Goal: Task Accomplishment & Management: Complete application form

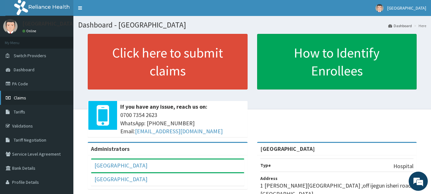
click at [14, 99] on span "Claims" at bounding box center [20, 98] width 12 height 6
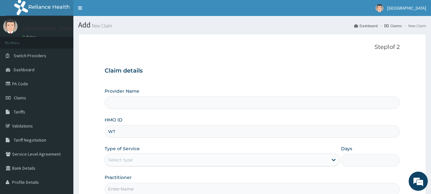
type input "WTW"
type input "[GEOGRAPHIC_DATA]"
type input "WTW/10035/C"
click at [235, 160] on div "Select type" at bounding box center [216, 160] width 223 height 10
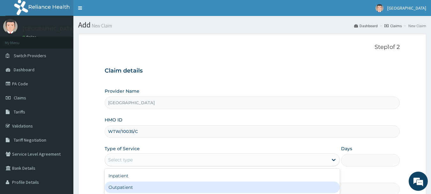
click at [225, 187] on div "Outpatient" at bounding box center [222, 186] width 235 height 11
type input "1"
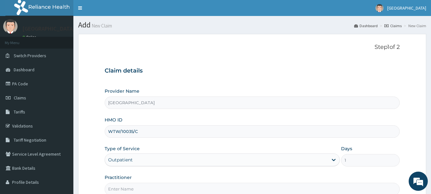
click at [225, 187] on input "Practitioner" at bounding box center [253, 189] width 296 height 12
type input "[PERSON_NAME]"
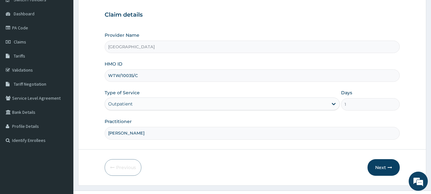
scroll to position [69, 0]
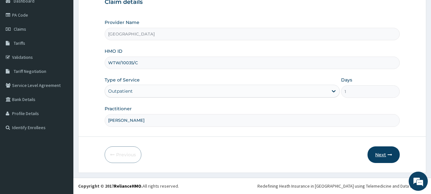
click at [388, 156] on icon "button" at bounding box center [390, 154] width 4 height 4
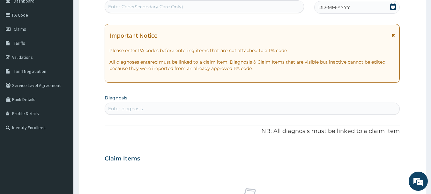
click at [345, 12] on div "DD-MM-YYYY" at bounding box center [358, 7] width 86 height 13
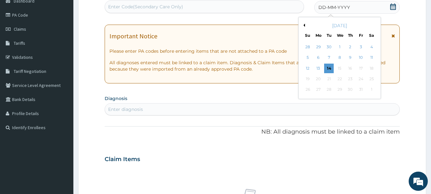
drag, startPoint x: 331, startPoint y: 68, endPoint x: 331, endPoint y: 72, distance: 3.5
click at [331, 69] on div "14" at bounding box center [330, 69] width 10 height 10
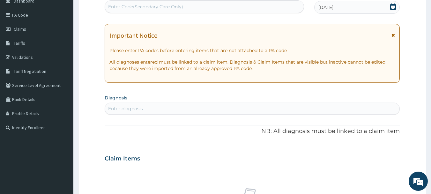
click at [299, 109] on div "Enter diagnosis" at bounding box center [252, 108] width 295 height 10
type input "FEVER"
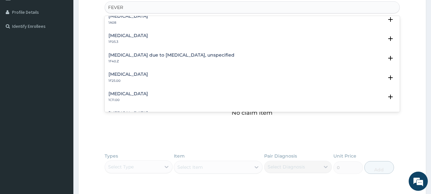
scroll to position [251, 0]
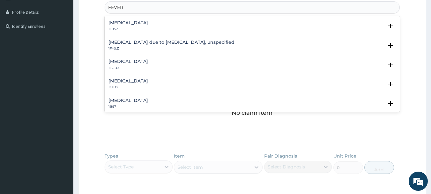
click at [187, 43] on h4 "Malaria due to Plasmodium falciparum, unspecified" at bounding box center [172, 42] width 126 height 5
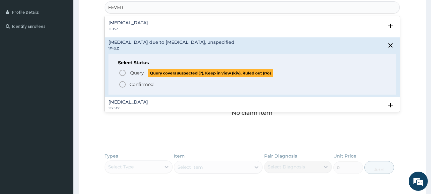
click at [124, 72] on icon "status option query" at bounding box center [123, 73] width 8 height 8
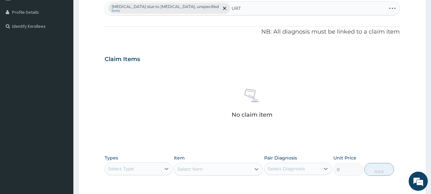
type input "URTI"
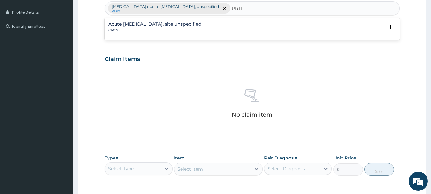
click at [177, 27] on div "Acute upper respiratory infection, site unspecified CA07.0" at bounding box center [155, 27] width 93 height 11
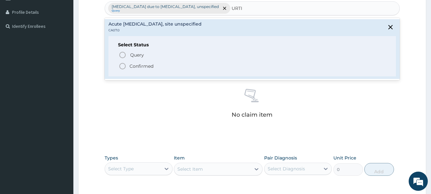
click at [123, 65] on icon "status option filled" at bounding box center [123, 66] width 8 height 8
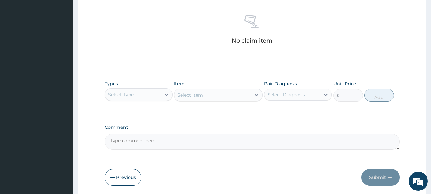
scroll to position [267, 0]
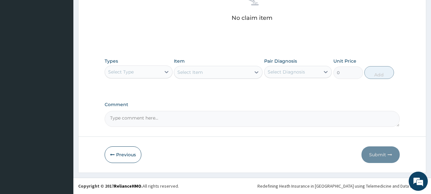
click at [144, 65] on div "Types Select Type" at bounding box center [139, 68] width 68 height 21
click at [147, 70] on div "Select Type" at bounding box center [133, 72] width 56 height 10
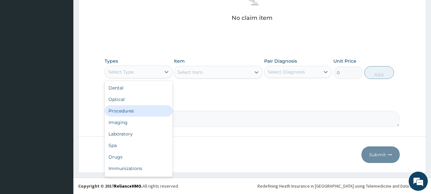
click at [139, 109] on div "Procedures" at bounding box center [139, 110] width 68 height 11
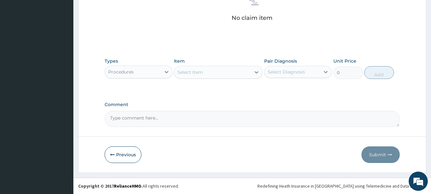
click at [201, 75] on div "Select Item" at bounding box center [212, 72] width 77 height 10
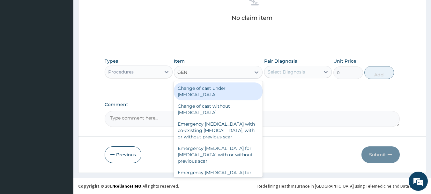
type input "GENE"
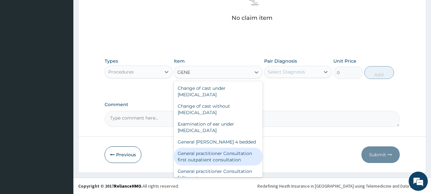
click at [233, 155] on div "General practitioner Consultation first outpatient consultation" at bounding box center [218, 157] width 89 height 18
type input "3547.5"
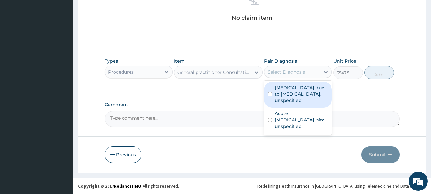
click at [296, 73] on div "Select Diagnosis" at bounding box center [286, 72] width 37 height 6
drag, startPoint x: 302, startPoint y: 90, endPoint x: 304, endPoint y: 101, distance: 11.7
click at [302, 91] on label "[MEDICAL_DATA] due to [MEDICAL_DATA], unspecified" at bounding box center [302, 93] width 54 height 19
checkbox input "true"
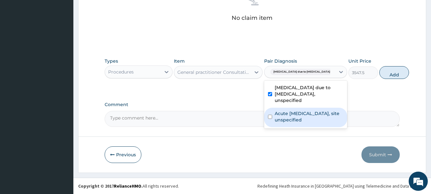
click at [309, 114] on label "Acute upper respiratory infection, site unspecified" at bounding box center [309, 116] width 69 height 13
checkbox input "true"
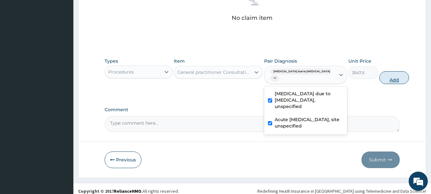
click at [381, 77] on button "Add" at bounding box center [395, 77] width 30 height 13
type input "0"
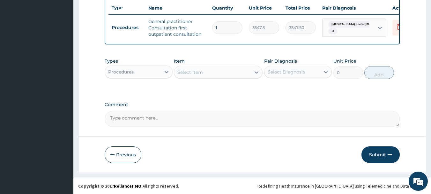
scroll to position [245, 0]
click at [176, 72] on div "Select Item" at bounding box center [212, 72] width 77 height 10
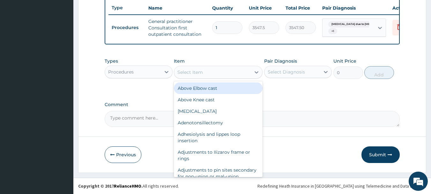
click at [154, 71] on div "Procedures" at bounding box center [133, 72] width 56 height 10
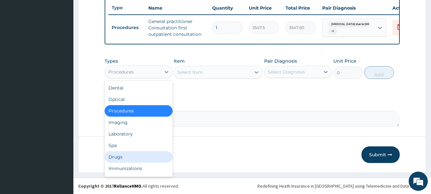
click at [144, 153] on div "Drugs" at bounding box center [139, 156] width 68 height 11
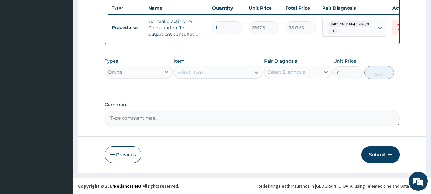
click at [226, 74] on div "Select Item" at bounding box center [212, 72] width 77 height 10
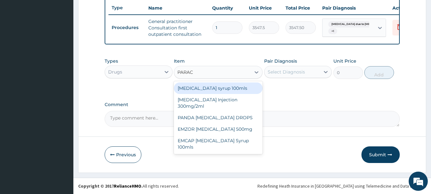
type input "PARACE"
drag, startPoint x: 232, startPoint y: 87, endPoint x: 294, endPoint y: 84, distance: 62.0
click at [232, 87] on div "[MEDICAL_DATA] syrup 100mls" at bounding box center [218, 87] width 89 height 11
type input "709.5"
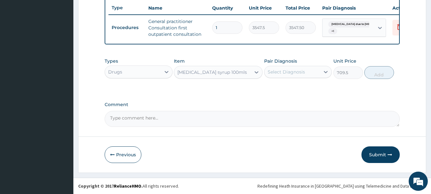
drag, startPoint x: 298, startPoint y: 72, endPoint x: 299, endPoint y: 79, distance: 6.5
click at [299, 75] on div "Select Diagnosis" at bounding box center [286, 72] width 37 height 6
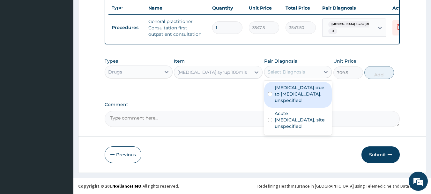
drag, startPoint x: 302, startPoint y: 92, endPoint x: 303, endPoint y: 101, distance: 9.0
click at [302, 96] on label "[MEDICAL_DATA] due to [MEDICAL_DATA], unspecified" at bounding box center [302, 93] width 54 height 19
checkbox input "true"
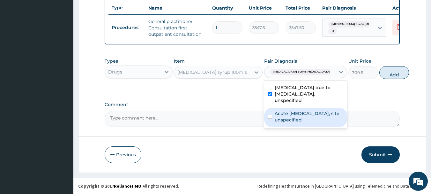
click at [309, 120] on label "Acute upper respiratory infection, site unspecified" at bounding box center [309, 116] width 69 height 13
checkbox input "true"
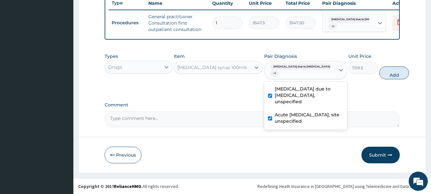
click at [381, 79] on button "Add" at bounding box center [395, 72] width 30 height 13
type input "0"
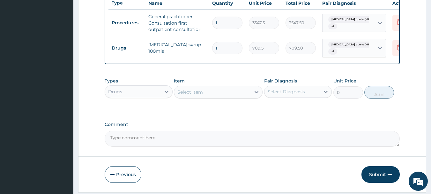
click at [230, 97] on div "Select Item" at bounding box center [212, 92] width 77 height 10
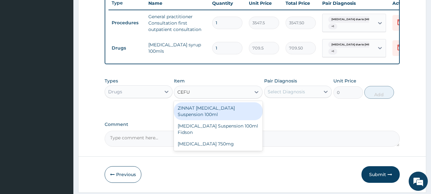
type input "CEFUR"
click at [241, 115] on div "ZINNAT CEFUROXIME Suspension 100ml" at bounding box center [218, 111] width 89 height 18
type input "8868.75"
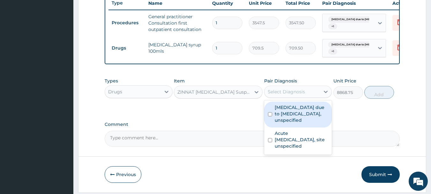
click at [311, 97] on div "Select Diagnosis" at bounding box center [293, 92] width 56 height 10
drag, startPoint x: 314, startPoint y: 117, endPoint x: 313, endPoint y: 132, distance: 15.4
click at [314, 118] on label "Malaria due to Plasmodium falciparum, unspecified" at bounding box center [302, 113] width 54 height 19
checkbox input "true"
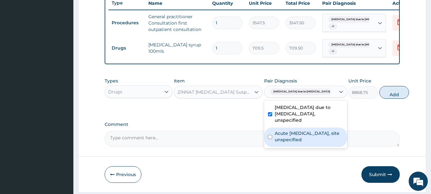
drag, startPoint x: 310, startPoint y: 141, endPoint x: 349, endPoint y: 116, distance: 46.8
click at [309, 141] on label "Acute upper respiratory infection, site unspecified" at bounding box center [309, 136] width 69 height 13
checkbox input "true"
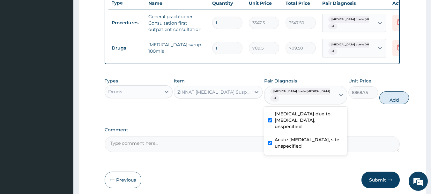
click at [380, 103] on button "Add" at bounding box center [395, 97] width 30 height 13
type input "0"
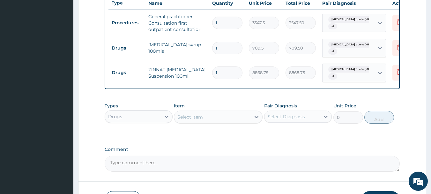
click at [210, 122] on div "Select Item" at bounding box center [212, 117] width 77 height 10
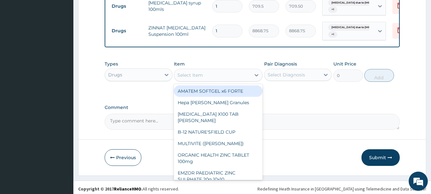
scroll to position [294, 0]
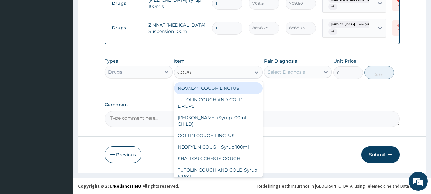
type input "COUGH"
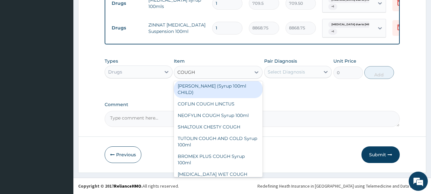
scroll to position [88, 0]
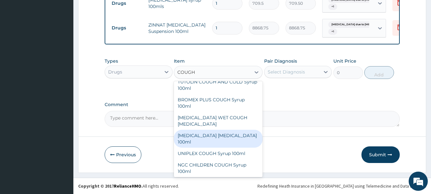
click at [215, 130] on div "BENYLIN DRY COUGH 100ml" at bounding box center [218, 139] width 89 height 18
type input "1773.75"
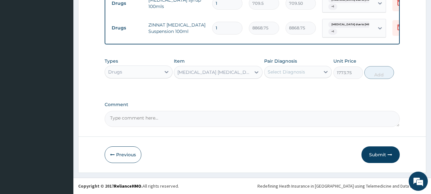
click at [296, 70] on div "Select Diagnosis" at bounding box center [286, 72] width 37 height 6
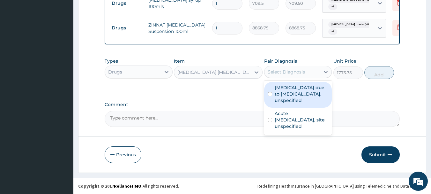
drag, startPoint x: 300, startPoint y: 89, endPoint x: 300, endPoint y: 99, distance: 9.9
click at [300, 91] on label "Malaria due to Plasmodium falciparum, unspecified" at bounding box center [302, 93] width 54 height 19
checkbox input "true"
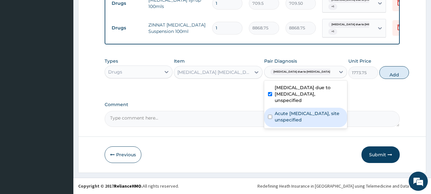
click at [306, 120] on label "Acute upper respiratory infection, site unspecified" at bounding box center [309, 116] width 69 height 13
checkbox input "true"
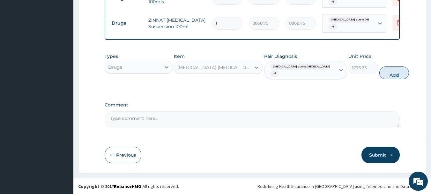
click at [390, 79] on button "Add" at bounding box center [395, 72] width 30 height 13
type input "0"
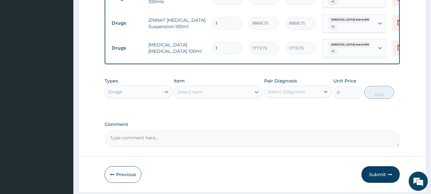
click at [218, 97] on div "Select Item" at bounding box center [212, 92] width 77 height 10
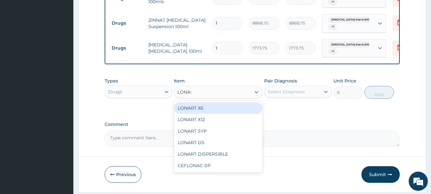
type input "LONART"
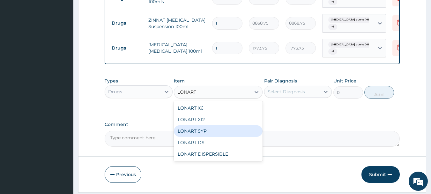
click at [198, 137] on div "LONART SYP" at bounding box center [218, 130] width 89 height 11
type input "2719.75"
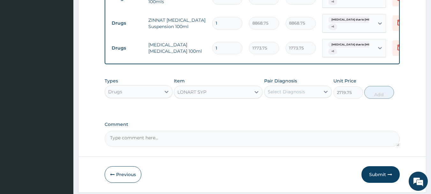
click at [301, 95] on div "Select Diagnosis" at bounding box center [286, 91] width 37 height 6
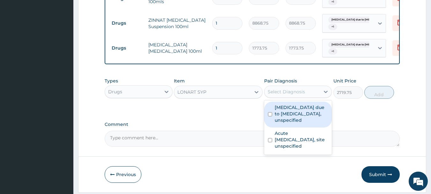
drag, startPoint x: 304, startPoint y: 116, endPoint x: 309, endPoint y: 131, distance: 16.0
click at [305, 120] on label "Malaria due to Plasmodium falciparum, unspecified" at bounding box center [302, 113] width 54 height 19
checkbox input "true"
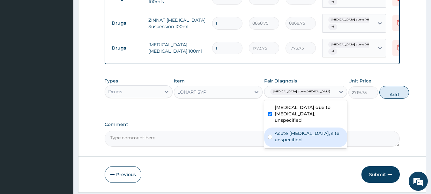
click at [311, 142] on label "Acute upper respiratory infection, site unspecified" at bounding box center [309, 136] width 69 height 13
checkbox input "true"
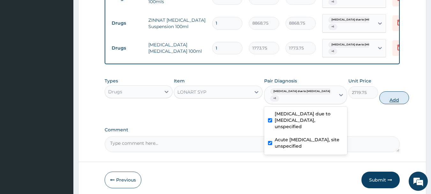
click at [385, 104] on button "Add" at bounding box center [395, 97] width 30 height 13
type input "0"
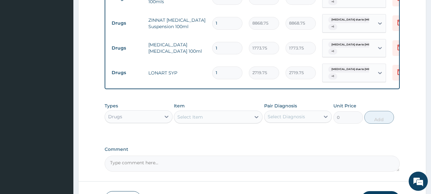
click at [219, 122] on div "Select Item" at bounding box center [212, 117] width 77 height 10
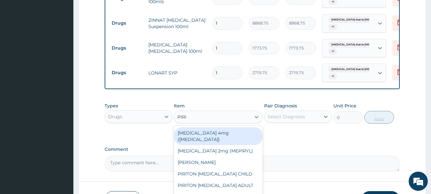
type input "PIRIT"
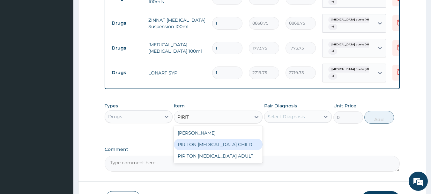
click at [244, 147] on div "PIRITON EXPECTORANT CHILD" at bounding box center [218, 144] width 89 height 11
type input "1182.5"
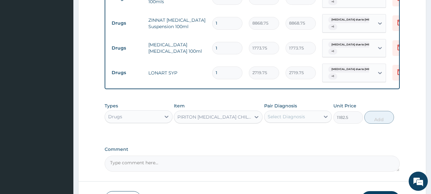
click at [294, 120] on div "Select Diagnosis" at bounding box center [286, 116] width 37 height 6
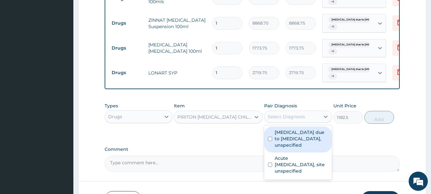
drag, startPoint x: 296, startPoint y: 142, endPoint x: 300, endPoint y: 165, distance: 22.8
click at [296, 147] on label "Malaria due to Plasmodium falciparum, unspecified" at bounding box center [302, 138] width 54 height 19
checkbox input "true"
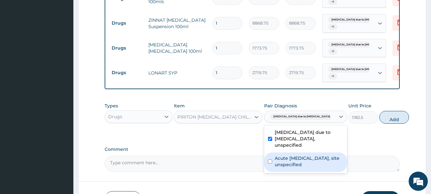
click at [302, 168] on label "Acute upper respiratory infection, site unspecified" at bounding box center [309, 161] width 69 height 13
checkbox input "true"
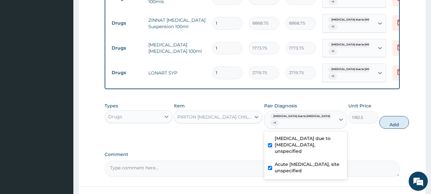
drag, startPoint x: 389, startPoint y: 128, endPoint x: 398, endPoint y: 128, distance: 9.3
click at [389, 128] on button "Add" at bounding box center [395, 122] width 30 height 13
type input "0"
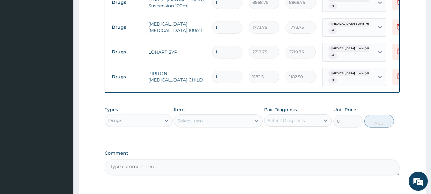
scroll to position [368, 0]
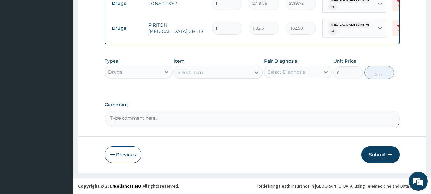
click at [381, 154] on button "Submit" at bounding box center [381, 154] width 38 height 17
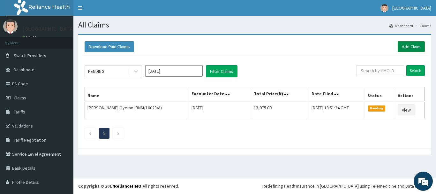
click at [404, 48] on link "Add Claim" at bounding box center [411, 46] width 27 height 11
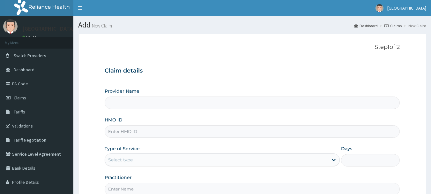
click at [169, 133] on input "HMO ID" at bounding box center [253, 131] width 296 height 12
type input "TAN"
type input "[GEOGRAPHIC_DATA]"
type input "TAN/10011/C"
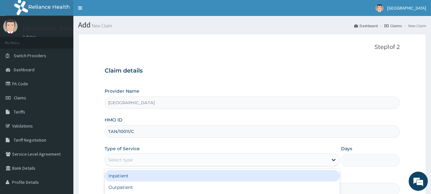
click at [178, 159] on div "Select type" at bounding box center [216, 160] width 223 height 10
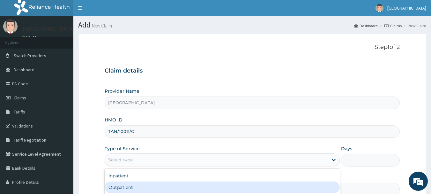
click at [130, 188] on div "Outpatient" at bounding box center [222, 186] width 235 height 11
type input "1"
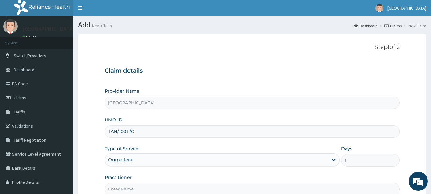
click at [141, 189] on input "Practitioner" at bounding box center [253, 189] width 296 height 12
type input "[PERSON_NAME]"
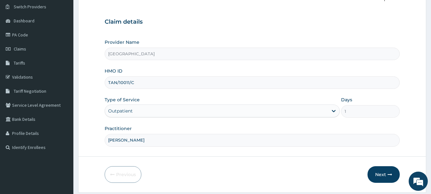
scroll to position [69, 0]
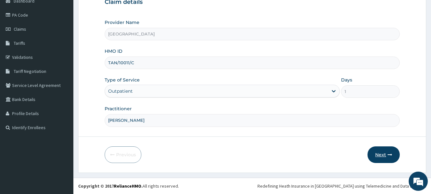
click at [377, 154] on button "Next" at bounding box center [384, 154] width 32 height 17
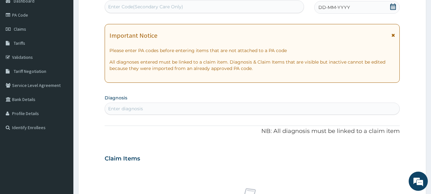
click at [327, 10] on span "DD-MM-YYYY" at bounding box center [335, 7] width 32 height 6
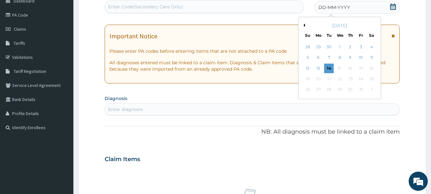
click at [363, 58] on div "10" at bounding box center [361, 58] width 10 height 10
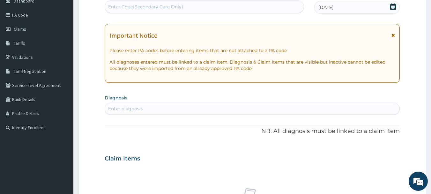
click at [231, 110] on div "Enter diagnosis" at bounding box center [252, 108] width 295 height 10
click at [229, 111] on div "Enter diagnosis" at bounding box center [252, 108] width 295 height 10
type input "FEVER"
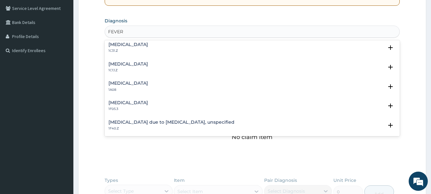
scroll to position [243, 0]
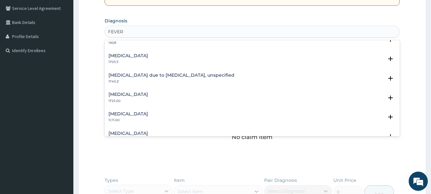
click at [192, 75] on h4 "[MEDICAL_DATA] due to [MEDICAL_DATA], unspecified" at bounding box center [172, 75] width 126 height 5
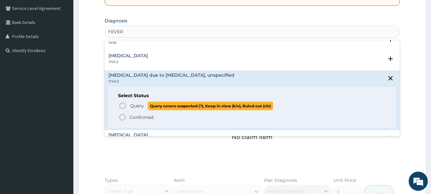
click at [124, 103] on icon "status option query" at bounding box center [123, 106] width 8 height 8
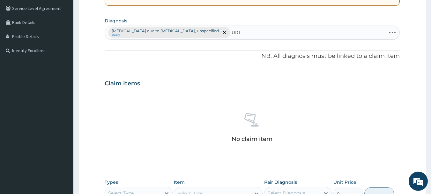
type input "URTI"
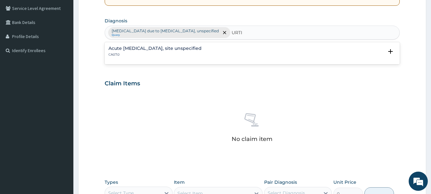
click at [170, 52] on div "Acute upper respiratory infection, site unspecified CA07.0" at bounding box center [155, 51] width 93 height 11
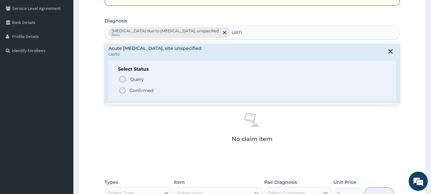
click at [128, 90] on span "Confirmed" at bounding box center [253, 91] width 268 height 8
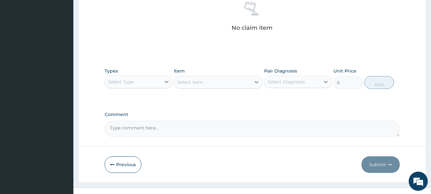
scroll to position [267, 0]
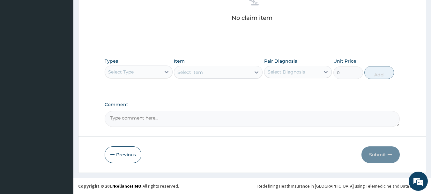
click at [133, 71] on div "Select Type" at bounding box center [121, 72] width 26 height 6
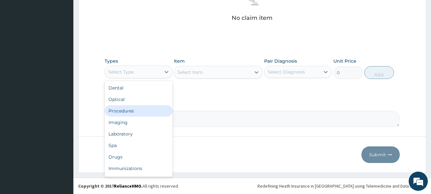
click at [139, 110] on div "Procedures" at bounding box center [139, 110] width 68 height 11
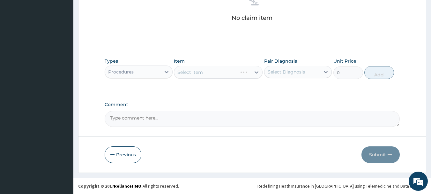
click at [217, 74] on div "Select Item" at bounding box center [205, 72] width 63 height 10
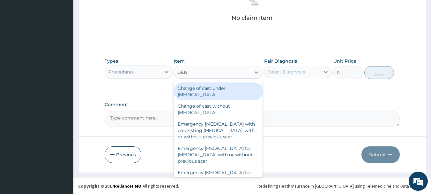
type input "GENE"
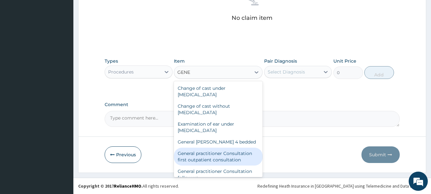
drag, startPoint x: 224, startPoint y: 155, endPoint x: 255, endPoint y: 126, distance: 42.0
click at [224, 155] on div "General practitioner Consultation first outpatient consultation" at bounding box center [218, 157] width 89 height 18
type input "3547.5"
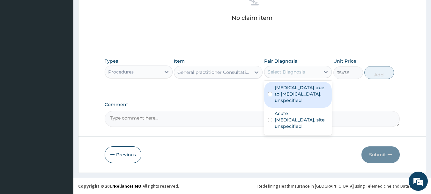
drag, startPoint x: 296, startPoint y: 72, endPoint x: 298, endPoint y: 75, distance: 3.3
click at [296, 73] on div "Select Diagnosis" at bounding box center [286, 72] width 37 height 6
click at [300, 93] on label "[MEDICAL_DATA] due to [MEDICAL_DATA], unspecified" at bounding box center [302, 93] width 54 height 19
checkbox input "true"
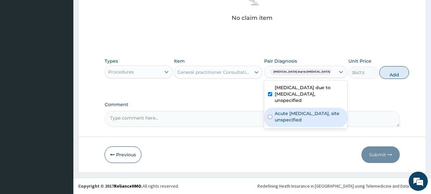
drag, startPoint x: 299, startPoint y: 117, endPoint x: 318, endPoint y: 111, distance: 20.3
click at [299, 119] on label "Acute upper respiratory infection, site unspecified" at bounding box center [309, 116] width 69 height 13
checkbox input "true"
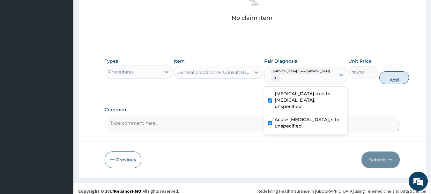
drag, startPoint x: 384, startPoint y: 79, endPoint x: 368, endPoint y: 80, distance: 16.4
click at [384, 79] on button "Add" at bounding box center [395, 77] width 30 height 13
type input "0"
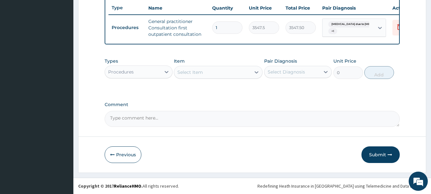
scroll to position [245, 0]
click at [144, 72] on div "Procedures" at bounding box center [133, 72] width 56 height 10
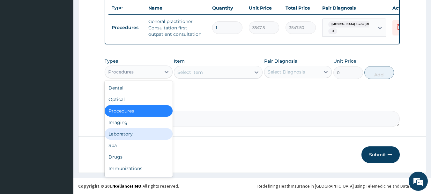
click at [143, 134] on div "Laboratory" at bounding box center [139, 133] width 68 height 11
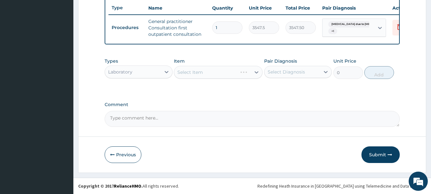
click at [223, 73] on div "Select Item" at bounding box center [218, 72] width 89 height 13
click at [223, 73] on div "Select Item" at bounding box center [212, 72] width 77 height 10
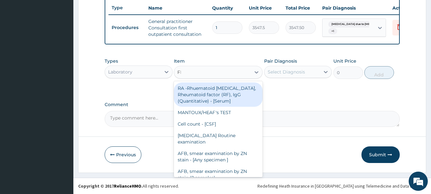
type input "FBC"
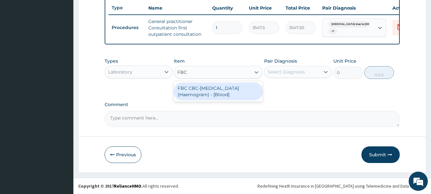
drag, startPoint x: 222, startPoint y: 82, endPoint x: 242, endPoint y: 84, distance: 20.2
click at [224, 83] on div "FBC CBC-Complete Blood Count (Haemogram) - [Blood]" at bounding box center [218, 91] width 89 height 18
type input "4300"
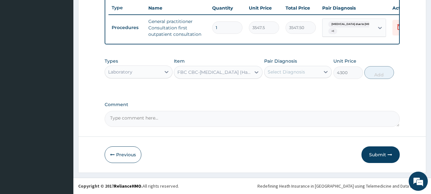
drag, startPoint x: 282, startPoint y: 72, endPoint x: 285, endPoint y: 78, distance: 7.1
click at [282, 74] on div "Select Diagnosis" at bounding box center [286, 72] width 37 height 6
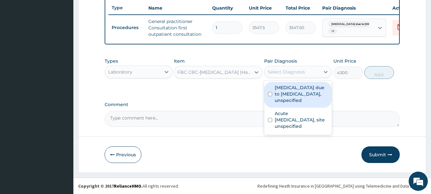
drag, startPoint x: 289, startPoint y: 88, endPoint x: 291, endPoint y: 95, distance: 6.6
click at [291, 91] on label "Malaria due to Plasmodium falciparum, unspecified" at bounding box center [302, 93] width 54 height 19
checkbox input "true"
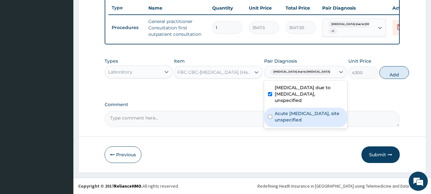
click at [300, 117] on label "Acute upper respiratory infection, site unspecified" at bounding box center [309, 116] width 69 height 13
checkbox input "true"
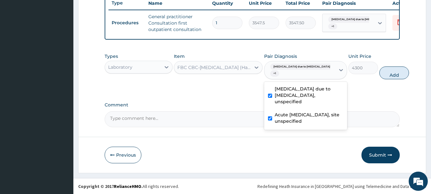
click at [380, 79] on button "Add" at bounding box center [395, 72] width 30 height 13
type input "0"
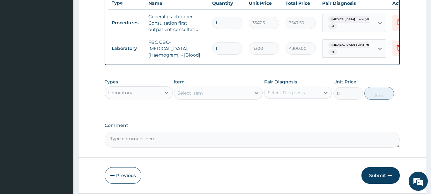
click at [187, 96] on div "Select Item" at bounding box center [191, 93] width 26 height 6
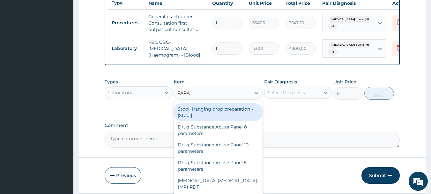
type input "PARAS"
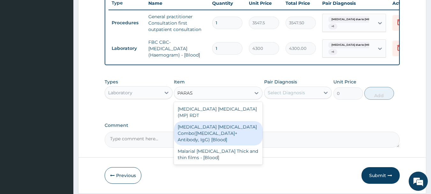
click at [218, 127] on div "Malaria Parasite Combo(Blood Film+ Antibody, IgG) [Blood]" at bounding box center [218, 133] width 89 height 24
type input "1612.5"
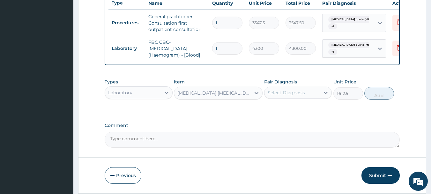
drag, startPoint x: 283, startPoint y: 100, endPoint x: 283, endPoint y: 103, distance: 3.5
click at [283, 96] on div "Select Diagnosis" at bounding box center [286, 92] width 37 height 6
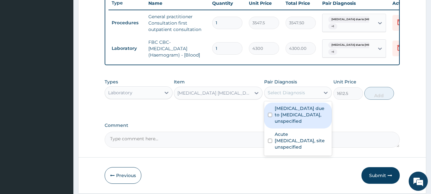
drag, startPoint x: 285, startPoint y: 117, endPoint x: 290, endPoint y: 134, distance: 17.6
click at [285, 119] on label "Malaria due to Plasmodium falciparum, unspecified" at bounding box center [302, 114] width 54 height 19
checkbox input "true"
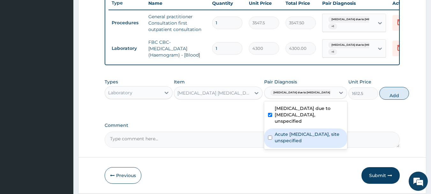
click at [291, 141] on label "Acute upper respiratory infection, site unspecified" at bounding box center [309, 137] width 69 height 13
checkbox input "true"
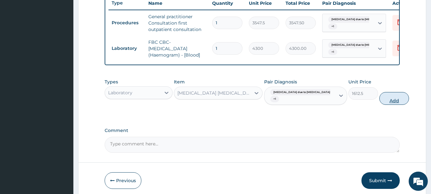
click at [385, 104] on button "Add" at bounding box center [395, 98] width 30 height 13
type input "0"
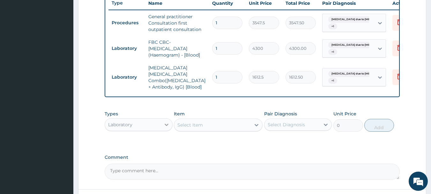
click at [161, 124] on div at bounding box center [166, 124] width 11 height 11
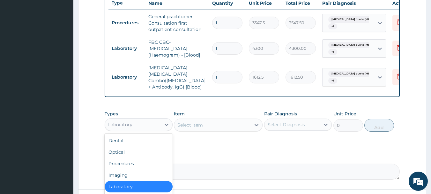
scroll to position [296, 0]
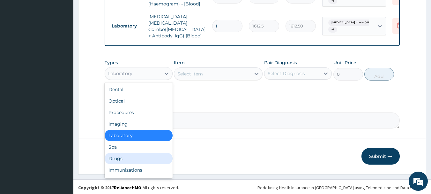
click at [122, 156] on div "Drugs" at bounding box center [139, 158] width 68 height 11
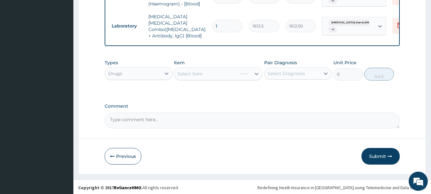
click at [217, 70] on div "Select Item" at bounding box center [218, 73] width 89 height 13
click at [217, 72] on div "Select Item" at bounding box center [212, 74] width 77 height 10
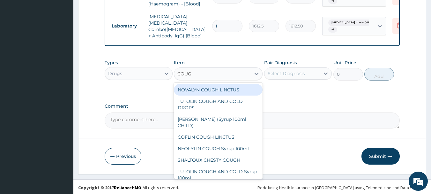
type input "COUGH"
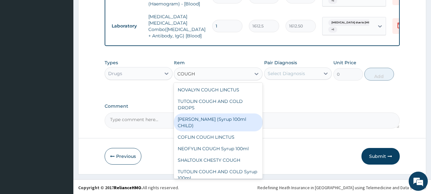
click at [242, 124] on div "EMZOLYN COUGH (Syrup 100ml CHILD)" at bounding box center [218, 122] width 89 height 18
type input "1478.125"
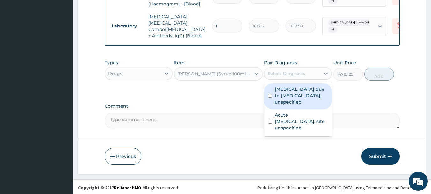
click at [305, 71] on div "Select Diagnosis" at bounding box center [293, 73] width 56 height 10
drag, startPoint x: 301, startPoint y: 95, endPoint x: 301, endPoint y: 102, distance: 6.7
click at [301, 98] on label "Malaria due to Plasmodium falciparum, unspecified" at bounding box center [302, 95] width 54 height 19
checkbox input "true"
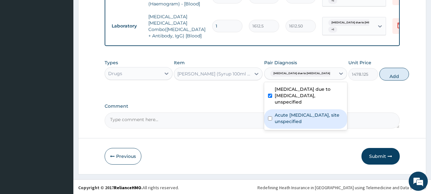
drag, startPoint x: 300, startPoint y: 122, endPoint x: 306, endPoint y: 128, distance: 8.6
click at [300, 124] on label "Acute upper respiratory infection, site unspecified" at bounding box center [309, 118] width 69 height 13
checkbox input "true"
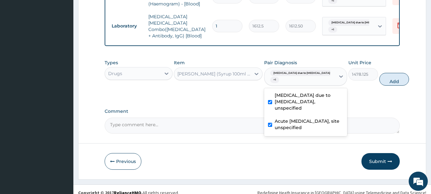
drag, startPoint x: 387, startPoint y: 81, endPoint x: 349, endPoint y: 82, distance: 37.4
click at [387, 81] on button "Add" at bounding box center [395, 79] width 30 height 13
type input "0"
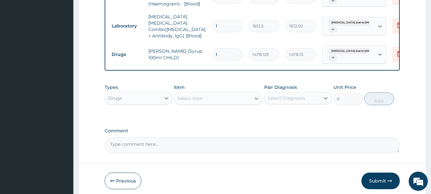
click at [187, 96] on div "Select Item" at bounding box center [191, 98] width 26 height 6
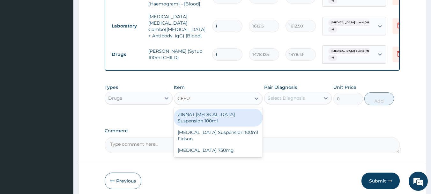
type input "CEFUR"
drag, startPoint x: 251, startPoint y: 116, endPoint x: 260, endPoint y: 117, distance: 9.6
click at [251, 118] on div "ZINNAT CEFUROXIME Suspension 100ml" at bounding box center [218, 118] width 89 height 18
type input "8868.75"
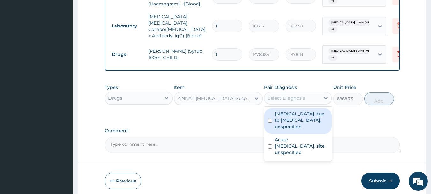
click at [302, 101] on div "Select Diagnosis" at bounding box center [293, 98] width 56 height 10
drag, startPoint x: 304, startPoint y: 117, endPoint x: 313, endPoint y: 136, distance: 21.3
click at [304, 119] on label "Malaria due to Plasmodium falciparum, unspecified" at bounding box center [302, 120] width 54 height 19
checkbox input "true"
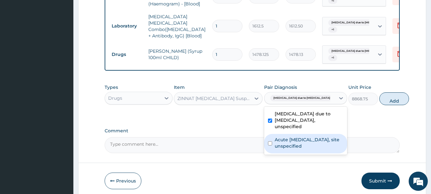
drag, startPoint x: 314, startPoint y: 143, endPoint x: 319, endPoint y: 144, distance: 4.5
click at [314, 144] on label "Acute upper respiratory infection, site unspecified" at bounding box center [309, 142] width 69 height 13
checkbox input "true"
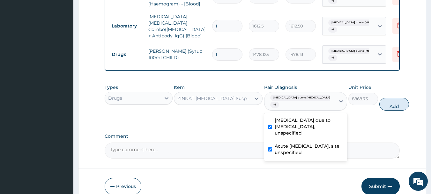
click at [381, 106] on button "Add" at bounding box center [395, 104] width 30 height 13
type input "0"
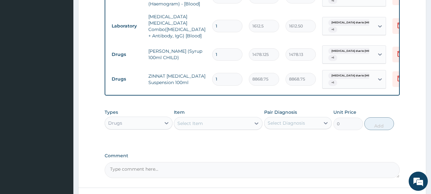
click at [199, 122] on div "Select Item" at bounding box center [191, 123] width 26 height 6
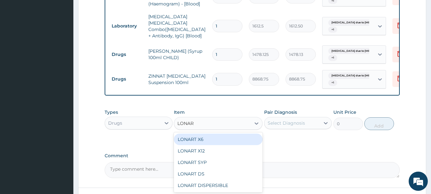
type input "LONART"
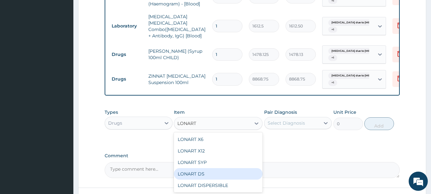
click at [210, 170] on div "LONART DS" at bounding box center [218, 173] width 89 height 11
type input "473"
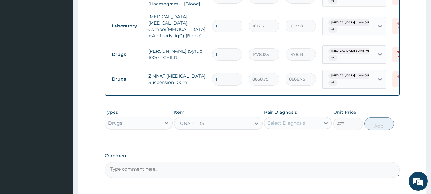
click at [271, 125] on div "Select Diagnosis" at bounding box center [293, 123] width 56 height 10
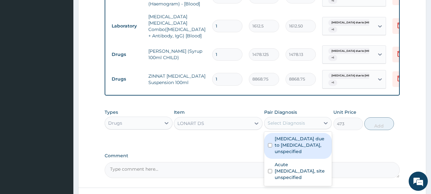
drag, startPoint x: 273, startPoint y: 141, endPoint x: 277, endPoint y: 149, distance: 8.3
click at [274, 145] on div "Malaria due to Plasmodium falciparum, unspecified" at bounding box center [298, 146] width 68 height 26
checkbox input "true"
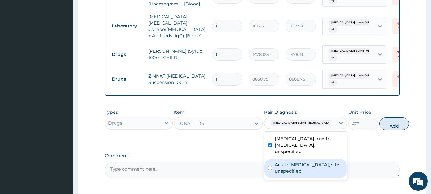
click at [285, 172] on label "Acute upper respiratory infection, site unspecified" at bounding box center [309, 167] width 69 height 13
checkbox input "true"
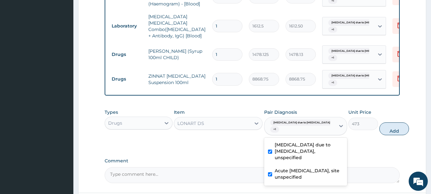
click at [381, 127] on button "Add" at bounding box center [395, 128] width 30 height 13
type input "0"
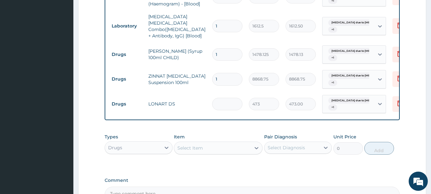
type input "0.00"
type input "6"
type input "2838.00"
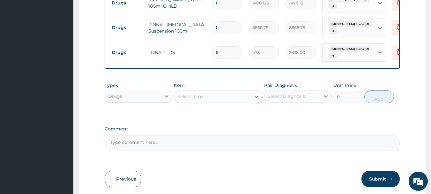
scroll to position [370, 0]
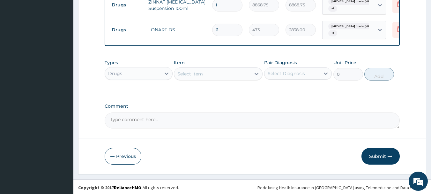
type input "6"
click at [226, 73] on div "Select Item" at bounding box center [212, 74] width 77 height 10
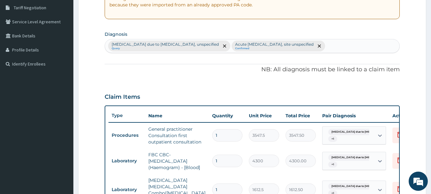
scroll to position [131, 0]
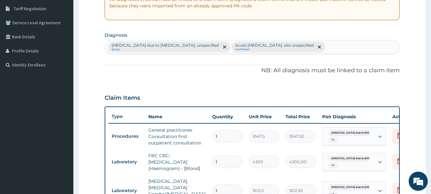
click at [358, 48] on div "Malaria due to Plasmodium falciparum, unspecified Query Acute upper respiratory…" at bounding box center [252, 46] width 295 height 13
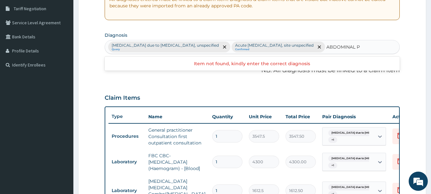
type input "ABDOMINAL"
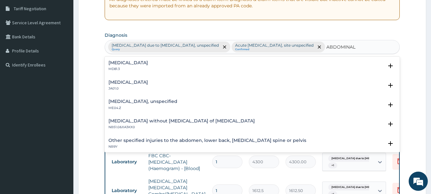
click at [129, 68] on p "MD81.3" at bounding box center [129, 69] width 40 height 4
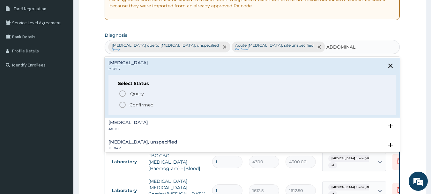
click at [121, 104] on icon "status option filled" at bounding box center [123, 105] width 8 height 8
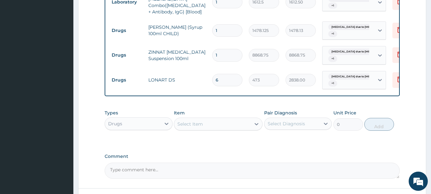
scroll to position [317, 0]
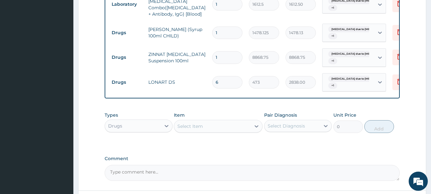
click at [209, 123] on div "Select Item" at bounding box center [212, 126] width 77 height 10
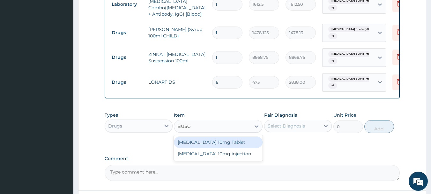
type input "BUSCOP"
click at [226, 141] on div "Buscopan 10mg Tablet" at bounding box center [218, 141] width 89 height 11
type input "41.3875"
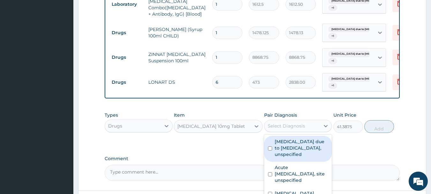
click at [288, 124] on div "Select Diagnosis" at bounding box center [286, 126] width 37 height 6
drag, startPoint x: 290, startPoint y: 138, endPoint x: 296, endPoint y: 150, distance: 13.4
click at [290, 140] on label "Malaria due to Plasmodium falciparum, unspecified" at bounding box center [302, 147] width 54 height 19
checkbox input "true"
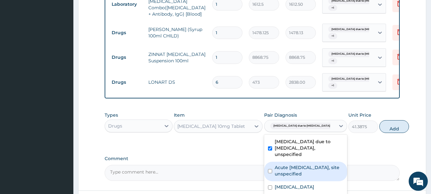
click at [309, 176] on label "Acute upper respiratory infection, site unspecified" at bounding box center [309, 170] width 69 height 13
checkbox input "true"
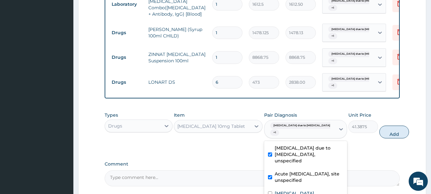
scroll to position [375, 0]
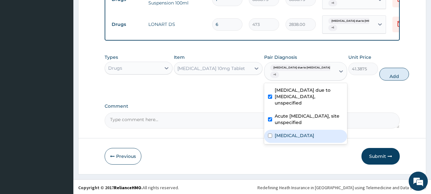
click at [282, 137] on div "Acute abdomen" at bounding box center [305, 136] width 83 height 13
checkbox input "true"
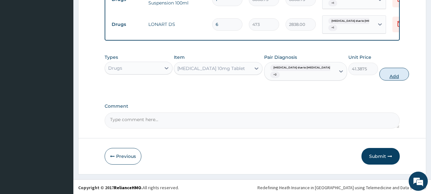
drag, startPoint x: 382, startPoint y: 69, endPoint x: 379, endPoint y: 74, distance: 5.7
click at [382, 71] on button "Add" at bounding box center [395, 74] width 30 height 13
type input "0"
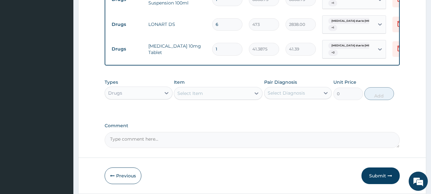
type input "10"
type input "413.88"
type input "10"
click at [196, 92] on div "Select Item" at bounding box center [191, 93] width 26 height 6
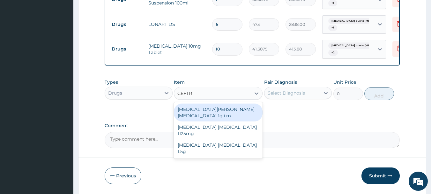
type input "CEFT"
drag, startPoint x: 225, startPoint y: 111, endPoint x: 233, endPoint y: 108, distance: 9.2
click at [226, 111] on div "ROCEPHIN CEFTRIAXONE 1g i.m" at bounding box center [218, 112] width 89 height 18
type input "8277.5"
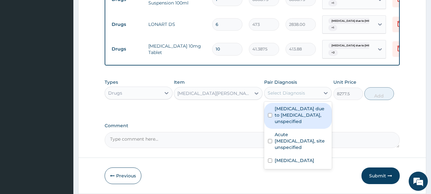
drag, startPoint x: 286, startPoint y: 89, endPoint x: 289, endPoint y: 102, distance: 12.8
click at [286, 90] on div "Select Diagnosis" at bounding box center [286, 93] width 37 height 6
drag, startPoint x: 290, startPoint y: 107, endPoint x: 292, endPoint y: 110, distance: 3.9
click at [291, 108] on label "Malaria due to Plasmodium falciparum, unspecified" at bounding box center [302, 114] width 54 height 19
checkbox input "true"
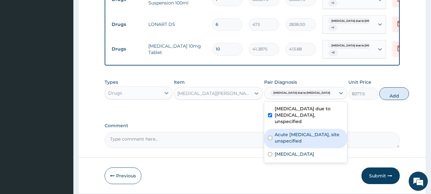
click at [295, 135] on label "Acute upper respiratory infection, site unspecified" at bounding box center [309, 137] width 69 height 13
checkbox input "true"
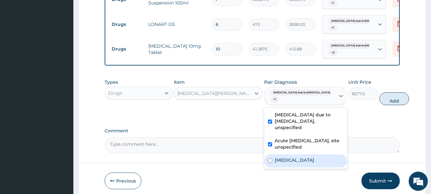
drag, startPoint x: 304, startPoint y: 161, endPoint x: 313, endPoint y: 159, distance: 9.6
click at [305, 161] on div "Acute abdomen" at bounding box center [305, 160] width 83 height 13
checkbox input "true"
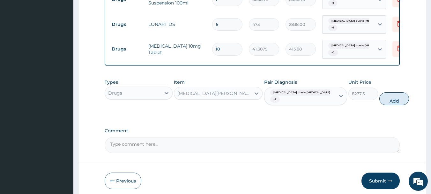
click at [383, 98] on button "Add" at bounding box center [395, 98] width 30 height 13
type input "0"
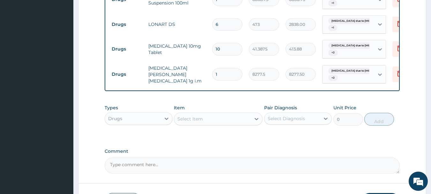
click at [216, 114] on div "Select Item" at bounding box center [212, 119] width 77 height 10
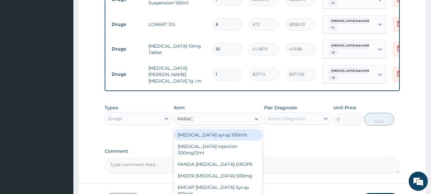
type input "PARACE"
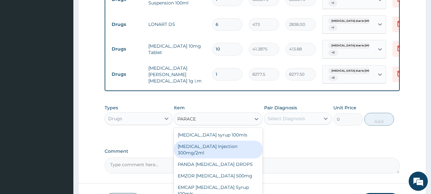
click at [220, 145] on div "PARACETAMOL Injection 300mg/2ml" at bounding box center [218, 150] width 89 height 18
type input "260.15"
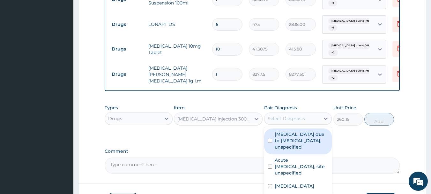
click at [320, 116] on div "Select Diagnosis" at bounding box center [293, 118] width 56 height 10
drag, startPoint x: 319, startPoint y: 138, endPoint x: 315, endPoint y: 167, distance: 29.7
click at [317, 143] on label "Malaria due to Plasmodium falciparum, unspecified" at bounding box center [302, 140] width 54 height 19
checkbox input "true"
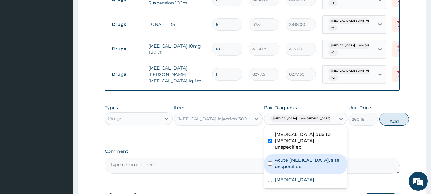
drag, startPoint x: 309, startPoint y: 167, endPoint x: 309, endPoint y: 173, distance: 6.7
click at [309, 170] on label "Acute upper respiratory infection, site unspecified" at bounding box center [309, 163] width 69 height 13
checkbox input "true"
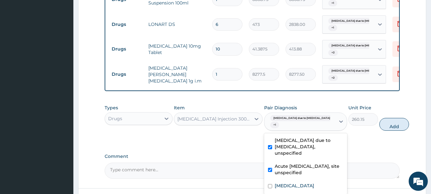
click at [306, 185] on div "Acute abdomen" at bounding box center [305, 186] width 83 height 13
checkbox input "true"
drag, startPoint x: 388, startPoint y: 125, endPoint x: 388, endPoint y: 128, distance: 3.3
click at [387, 125] on button "Add" at bounding box center [395, 124] width 30 height 13
type input "0"
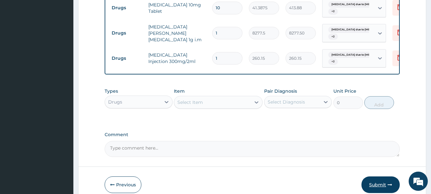
scroll to position [444, 0]
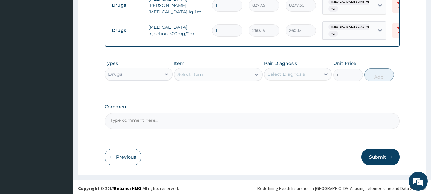
click at [208, 78] on div "Select Item" at bounding box center [218, 74] width 89 height 13
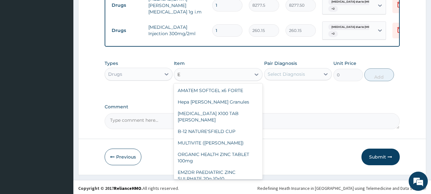
type input "E M"
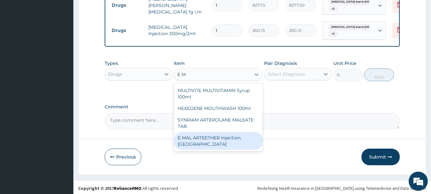
click at [215, 144] on div "E MAL ARTEETHER Injection. FIDSON" at bounding box center [218, 141] width 89 height 18
type input "1773.75"
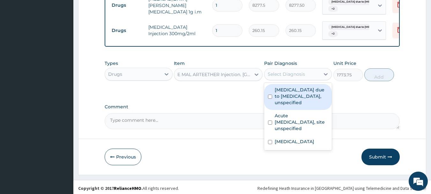
drag, startPoint x: 310, startPoint y: 73, endPoint x: 310, endPoint y: 77, distance: 3.8
click at [310, 74] on div "Select Diagnosis" at bounding box center [293, 74] width 56 height 10
drag, startPoint x: 309, startPoint y: 94, endPoint x: 310, endPoint y: 107, distance: 13.8
click at [309, 95] on label "Malaria due to Plasmodium falciparum, unspecified" at bounding box center [302, 96] width 54 height 19
checkbox input "true"
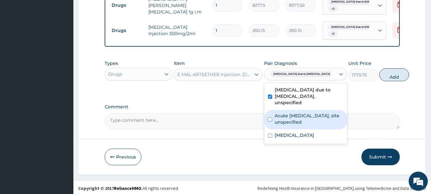
drag, startPoint x: 310, startPoint y: 116, endPoint x: 311, endPoint y: 124, distance: 7.7
click at [310, 117] on label "Acute upper respiratory infection, site unspecified" at bounding box center [309, 118] width 69 height 13
checkbox input "true"
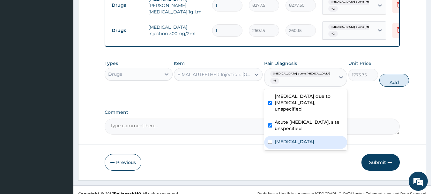
click at [310, 142] on label "Acute abdomen" at bounding box center [295, 141] width 40 height 6
checkbox input "true"
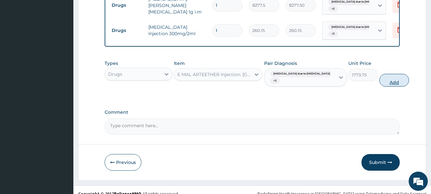
click at [380, 83] on button "Add" at bounding box center [395, 80] width 30 height 13
type input "0"
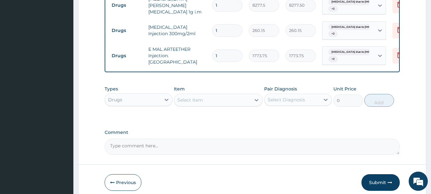
scroll to position [469, 0]
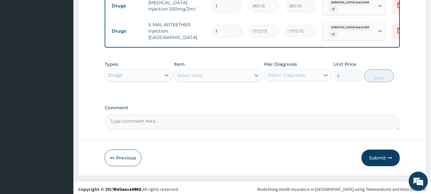
click at [372, 155] on button "Submit" at bounding box center [381, 157] width 38 height 17
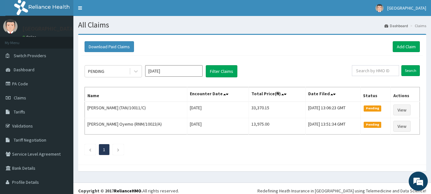
click at [402, 57] on div "PENDING Oct 2025 Filter Claims Search Name Encounter Date Total Price(₦) Date F…" at bounding box center [252, 109] width 342 height 106
click at [34, 85] on link "PA Code" at bounding box center [36, 84] width 73 height 14
click at [403, 49] on link "Add Claim" at bounding box center [406, 46] width 27 height 11
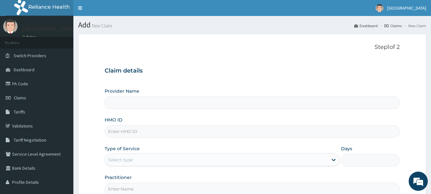
click at [147, 129] on input "HMO ID" at bounding box center [253, 131] width 296 height 12
type input "[GEOGRAPHIC_DATA]"
type input "TAN/10011/B"
click at [150, 161] on div "Select type" at bounding box center [216, 160] width 223 height 10
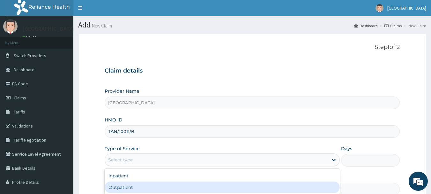
click at [153, 188] on div "Outpatient" at bounding box center [222, 186] width 235 height 11
type input "1"
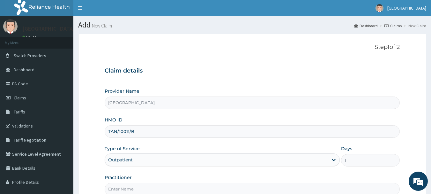
click at [153, 188] on input "Practitioner" at bounding box center [253, 189] width 296 height 12
type input "[PERSON_NAME]"
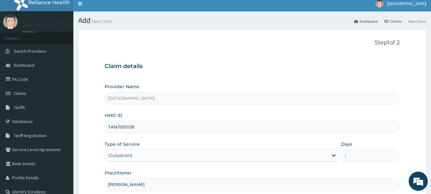
scroll to position [69, 0]
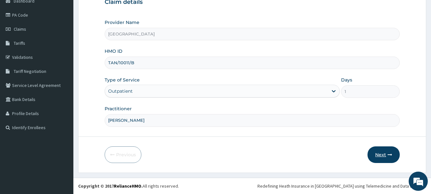
click at [389, 151] on button "Next" at bounding box center [384, 154] width 32 height 17
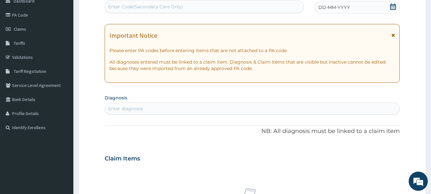
click at [350, 10] on div "DD-MM-YYYY" at bounding box center [358, 7] width 86 height 13
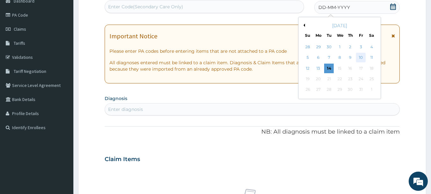
click at [361, 58] on div "10" at bounding box center [361, 58] width 10 height 10
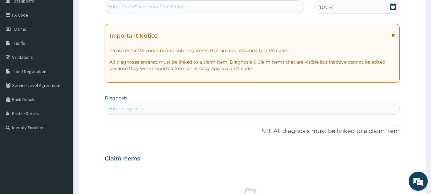
click at [312, 108] on div "Enter diagnosis" at bounding box center [252, 108] width 295 height 10
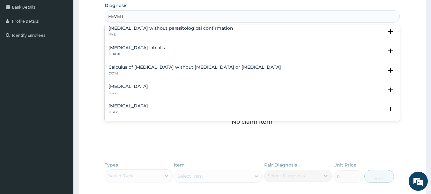
scroll to position [175, 0]
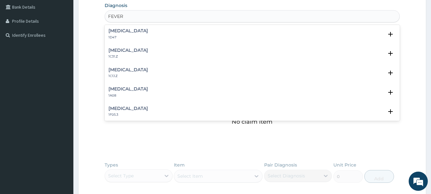
type input "FEVER"
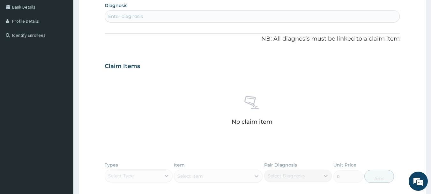
click at [401, 118] on form "Step 2 of 2 PA Code / Prescription Code Enter Code(Secondary Care Only) Encount…" at bounding box center [252, 75] width 348 height 404
click at [314, 14] on div "Enter diagnosis" at bounding box center [252, 16] width 295 height 10
type input "FEVER"
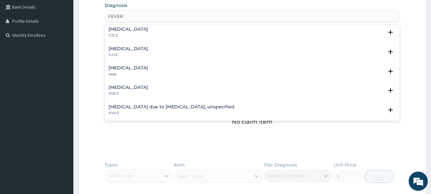
scroll to position [260, 0]
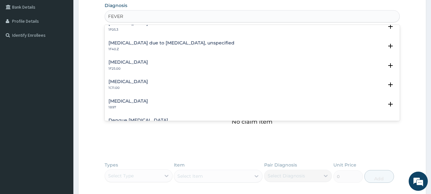
click at [223, 44] on div "Malaria due to Plasmodium falciparum, unspecified 1F40.Z" at bounding box center [253, 46] width 288 height 11
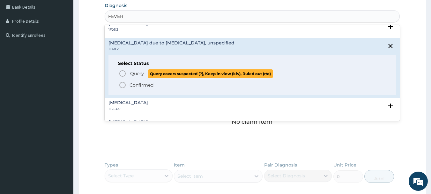
click at [125, 72] on circle "status option query" at bounding box center [123, 74] width 6 height 6
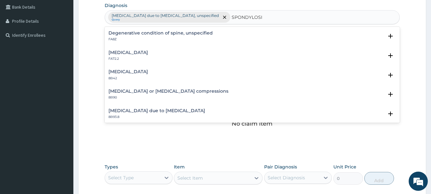
type input "SPONDYLOSIS"
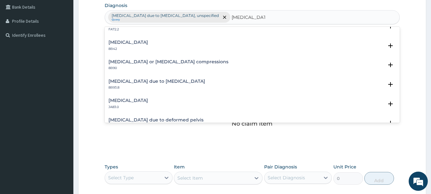
scroll to position [0, 0]
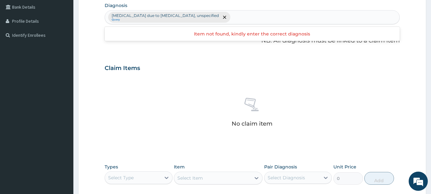
click at [271, 18] on div "Malaria due to Plasmodium falciparum, unspecified Query" at bounding box center [252, 17] width 295 height 13
type input "OSTEOARTHRITIS"
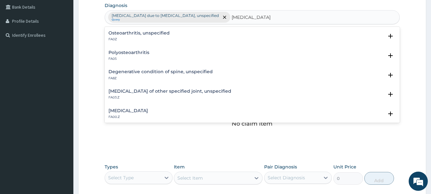
click at [149, 33] on h4 "Osteoarthritis, unspecified" at bounding box center [139, 33] width 61 height 5
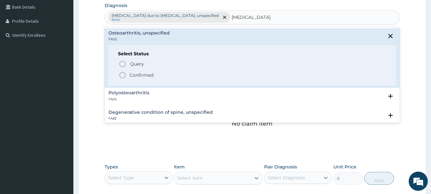
click at [122, 75] on icon "status option filled" at bounding box center [123, 75] width 8 height 8
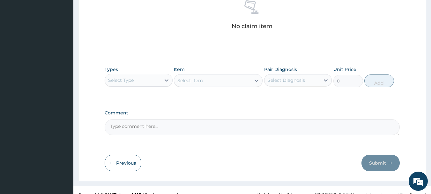
scroll to position [267, 0]
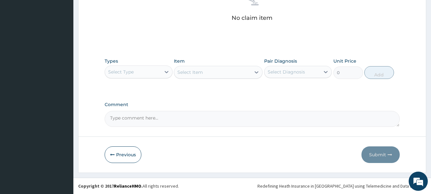
click at [141, 72] on div "Select Type" at bounding box center [133, 72] width 56 height 10
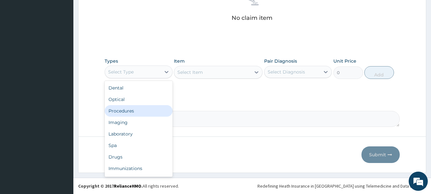
click at [142, 108] on div "Procedures" at bounding box center [139, 110] width 68 height 11
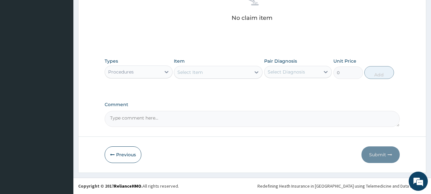
click at [214, 73] on div "Select Item" at bounding box center [218, 72] width 89 height 13
click at [233, 73] on div "Select Item" at bounding box center [212, 72] width 77 height 10
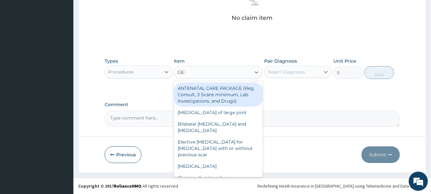
type input "GENE"
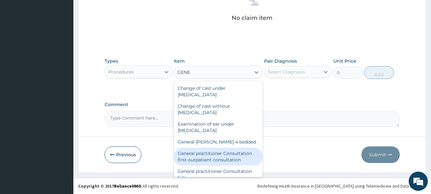
click at [233, 156] on div "General practitioner Consultation first outpatient consultation" at bounding box center [218, 157] width 89 height 18
type input "3547.5"
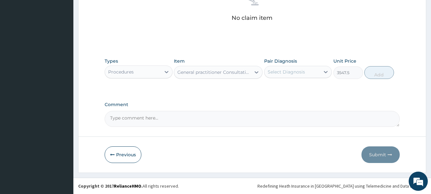
click at [309, 71] on div "Select Diagnosis" at bounding box center [293, 72] width 56 height 10
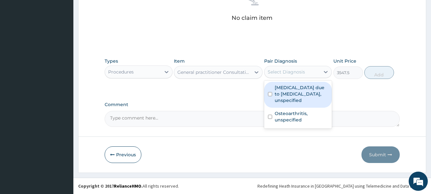
drag, startPoint x: 304, startPoint y: 93, endPoint x: 304, endPoint y: 120, distance: 27.5
click at [304, 93] on label "Malaria due to Plasmodium falciparum, unspecified" at bounding box center [302, 93] width 54 height 19
checkbox input "true"
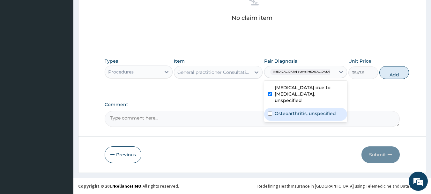
click at [303, 117] on label "Osteoarthritis, unspecified" at bounding box center [305, 113] width 61 height 6
checkbox input "true"
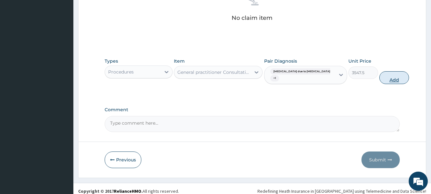
click at [384, 80] on button "Add" at bounding box center [395, 77] width 30 height 13
type input "0"
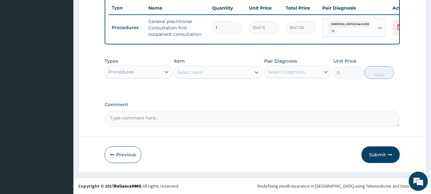
scroll to position [245, 0]
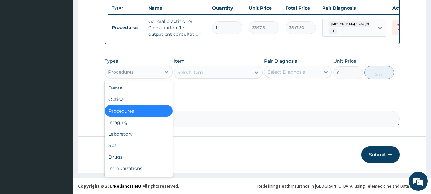
click at [155, 70] on div "Procedures" at bounding box center [133, 72] width 56 height 10
click at [135, 134] on div "Laboratory" at bounding box center [139, 133] width 68 height 11
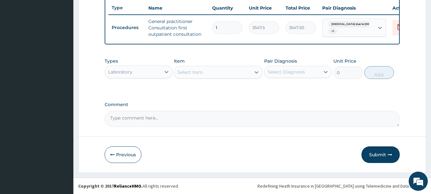
click at [216, 74] on div "Select Item" at bounding box center [212, 72] width 77 height 10
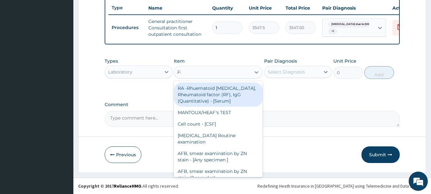
type input "FBC"
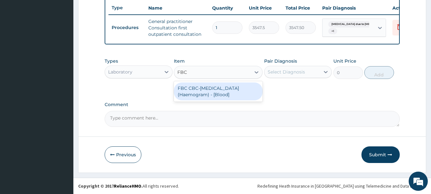
click at [241, 87] on div "FBC CBC-Complete Blood Count (Haemogram) - [Blood]" at bounding box center [218, 91] width 89 height 18
type input "4300"
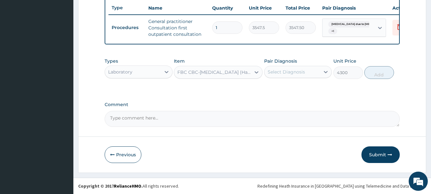
click at [301, 72] on div "Select Diagnosis" at bounding box center [286, 72] width 37 height 6
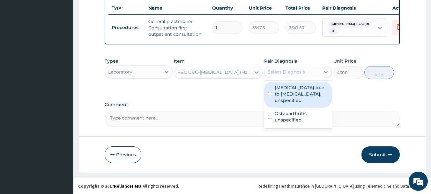
drag, startPoint x: 301, startPoint y: 93, endPoint x: 304, endPoint y: 112, distance: 19.0
click at [301, 95] on label "Malaria due to Plasmodium falciparum, unspecified" at bounding box center [302, 93] width 54 height 19
checkbox input "true"
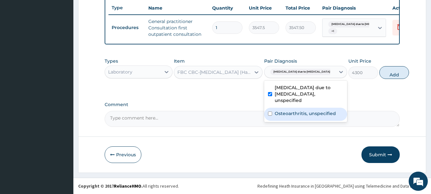
click at [303, 114] on label "Osteoarthritis, unspecified" at bounding box center [305, 113] width 61 height 6
checkbox input "true"
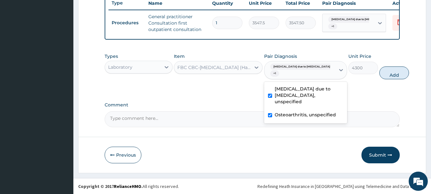
click at [380, 79] on button "Add" at bounding box center [395, 72] width 30 height 13
type input "0"
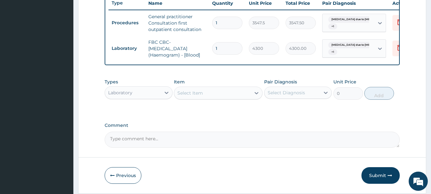
click at [205, 98] on div "Select Item" at bounding box center [212, 93] width 77 height 10
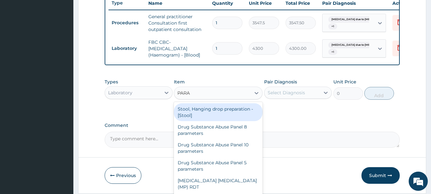
type input "PARAS"
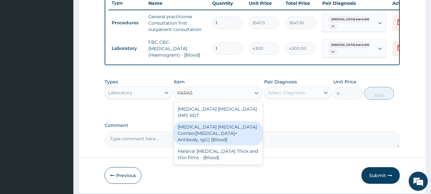
click at [236, 127] on div "Malaria Parasite Combo(Blood Film+ Antibody, IgG) [Blood]" at bounding box center [218, 133] width 89 height 24
type input "1612.5"
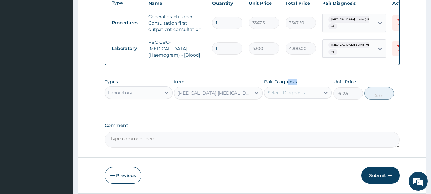
drag, startPoint x: 289, startPoint y: 88, endPoint x: 288, endPoint y: 94, distance: 5.8
click at [289, 92] on div "Pair Diagnosis Select Diagnosis" at bounding box center [298, 89] width 68 height 21
drag, startPoint x: 288, startPoint y: 94, endPoint x: 288, endPoint y: 100, distance: 6.1
click at [288, 96] on div "Select Diagnosis" at bounding box center [286, 92] width 37 height 6
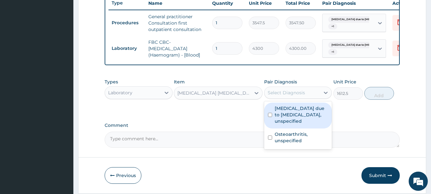
drag, startPoint x: 290, startPoint y: 117, endPoint x: 290, endPoint y: 121, distance: 4.5
click at [290, 118] on label "Malaria due to Plasmodium falciparum, unspecified" at bounding box center [302, 114] width 54 height 19
checkbox input "true"
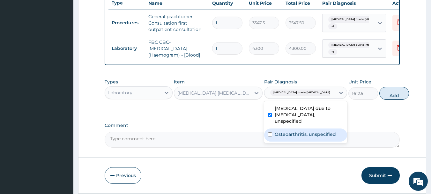
drag, startPoint x: 293, startPoint y: 142, endPoint x: 315, endPoint y: 128, distance: 26.1
click at [294, 137] on label "Osteoarthritis, unspecified" at bounding box center [305, 134] width 61 height 6
checkbox input "true"
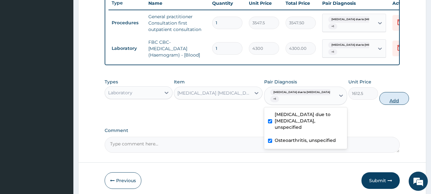
click at [380, 104] on button "Add" at bounding box center [395, 98] width 30 height 13
type input "0"
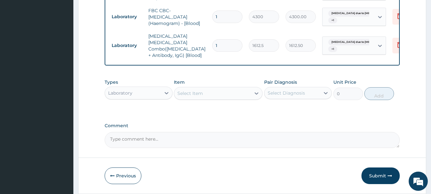
scroll to position [296, 0]
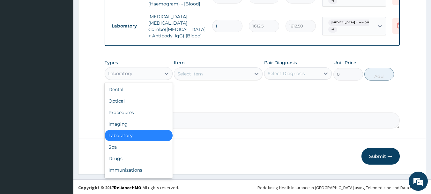
click at [152, 68] on div "Laboratory" at bounding box center [133, 73] width 56 height 10
click at [147, 158] on div "Drugs" at bounding box center [139, 158] width 68 height 11
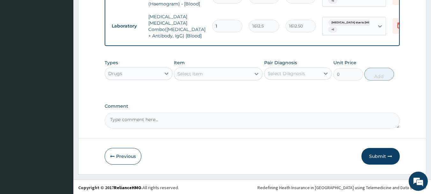
click at [223, 72] on div "Select Item" at bounding box center [212, 74] width 77 height 10
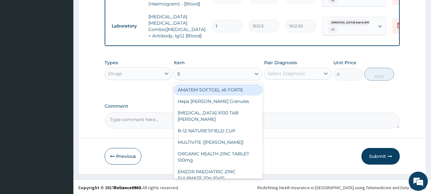
type input "E M"
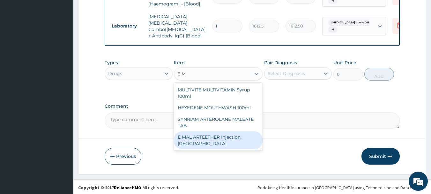
click at [253, 131] on div "E MAL ARTEETHER Injection. [GEOGRAPHIC_DATA]" at bounding box center [218, 140] width 89 height 18
type input "1773.75"
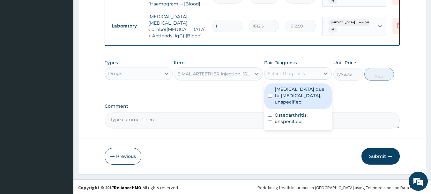
drag, startPoint x: 304, startPoint y: 68, endPoint x: 307, endPoint y: 87, distance: 18.7
click at [304, 70] on div "Select Diagnosis" at bounding box center [286, 73] width 37 height 6
click at [308, 93] on label "[MEDICAL_DATA] due to [MEDICAL_DATA], unspecified" at bounding box center [302, 95] width 54 height 19
checkbox input "true"
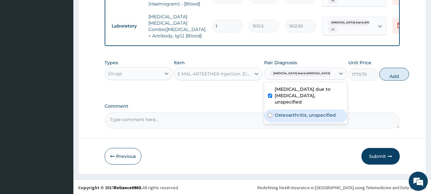
click at [307, 118] on label "Osteoarthritis, unspecified" at bounding box center [305, 115] width 61 height 6
checkbox input "true"
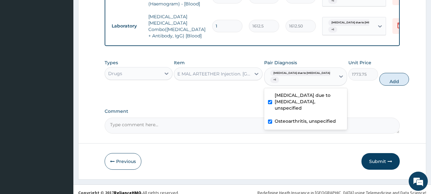
click at [380, 77] on button "Add" at bounding box center [395, 79] width 30 height 13
type input "0"
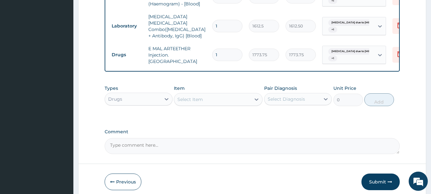
click at [231, 95] on div "Select Item" at bounding box center [212, 99] width 77 height 10
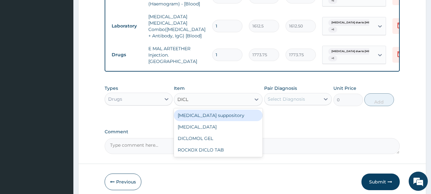
type input "DICLO"
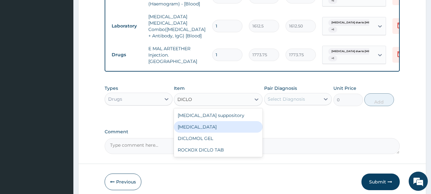
click at [212, 125] on div "[MEDICAL_DATA]" at bounding box center [218, 126] width 89 height 11
type input "591.25"
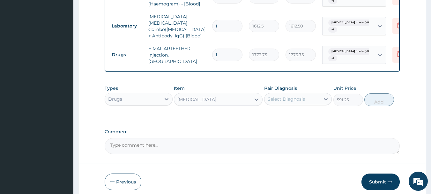
click at [279, 96] on div "Select Diagnosis" at bounding box center [286, 99] width 37 height 6
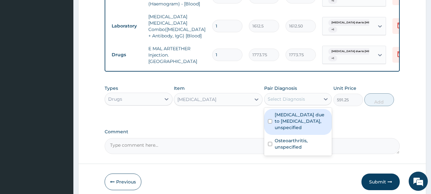
click at [280, 116] on label "[MEDICAL_DATA] due to [MEDICAL_DATA], unspecified" at bounding box center [302, 120] width 54 height 19
checkbox input "true"
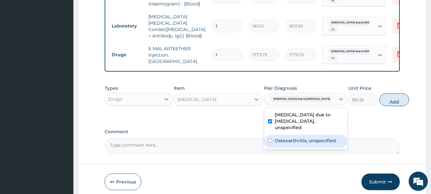
click at [286, 141] on label "Osteoarthritis, unspecified" at bounding box center [305, 140] width 61 height 6
checkbox input "true"
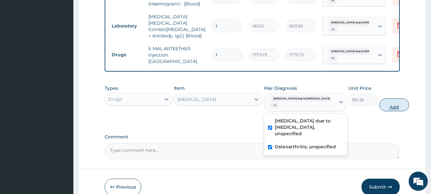
click at [380, 104] on button "Add" at bounding box center [395, 104] width 30 height 13
type input "0"
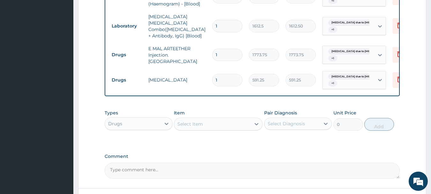
click at [207, 123] on div "Select Item" at bounding box center [212, 124] width 77 height 10
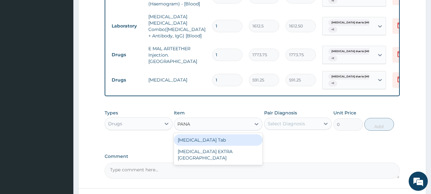
type input "PANAD"
click at [233, 136] on div "[MEDICAL_DATA] Tab" at bounding box center [218, 139] width 89 height 11
type input "49.665"
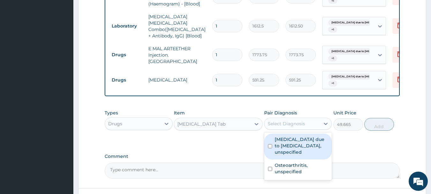
drag, startPoint x: 292, startPoint y: 121, endPoint x: 292, endPoint y: 125, distance: 3.5
click at [292, 124] on div "Select Diagnosis" at bounding box center [286, 123] width 37 height 6
drag, startPoint x: 295, startPoint y: 141, endPoint x: 298, endPoint y: 155, distance: 13.7
click at [295, 145] on label "[MEDICAL_DATA] due to [MEDICAL_DATA], unspecified" at bounding box center [302, 145] width 54 height 19
checkbox input "true"
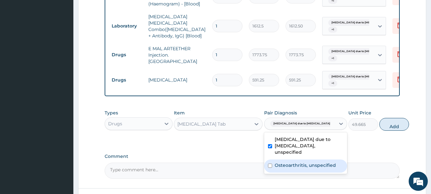
click at [299, 168] on label "Osteoarthritis, unspecified" at bounding box center [305, 165] width 61 height 6
checkbox input "true"
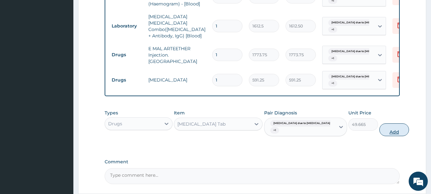
click at [380, 132] on button "Add" at bounding box center [395, 129] width 30 height 13
type input "0"
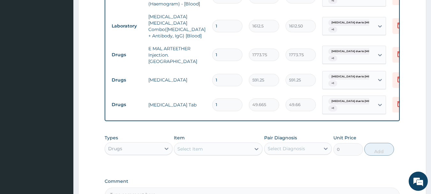
type input "18"
type input "893.97"
type input "18"
click at [217, 148] on div "Select Item" at bounding box center [212, 149] width 77 height 10
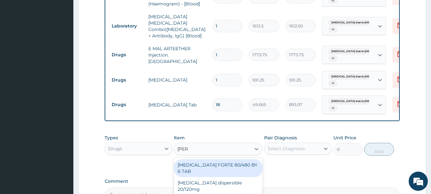
type input "COART"
click at [220, 164] on div "COARTEM FORTE 80/480 BY 6 TAB" at bounding box center [218, 168] width 89 height 18
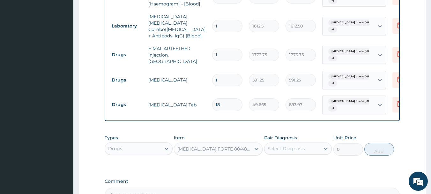
type input "449.35"
click at [294, 151] on div "Select Diagnosis" at bounding box center [298, 148] width 68 height 12
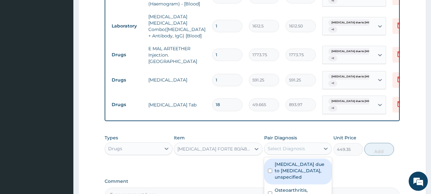
drag, startPoint x: 292, startPoint y: 171, endPoint x: 297, endPoint y: 179, distance: 9.2
click at [292, 172] on label "Malaria due to Plasmodium falciparum, unspecified" at bounding box center [302, 170] width 54 height 19
checkbox input "true"
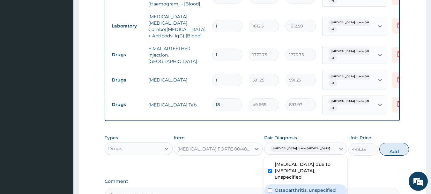
click at [299, 188] on label "Osteoarthritis, unspecified" at bounding box center [305, 190] width 61 height 6
checkbox input "true"
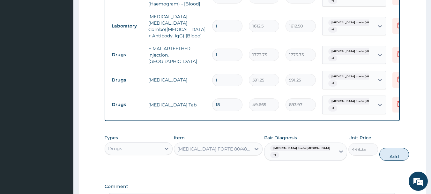
click at [380, 155] on button "Add" at bounding box center [395, 154] width 30 height 13
type input "0"
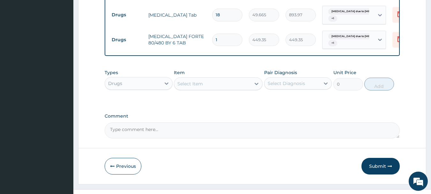
scroll to position [395, 0]
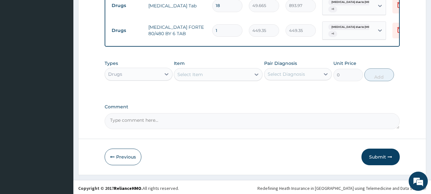
click at [214, 70] on div "Select Item" at bounding box center [212, 74] width 77 height 10
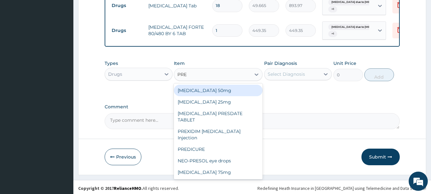
type input "PREG"
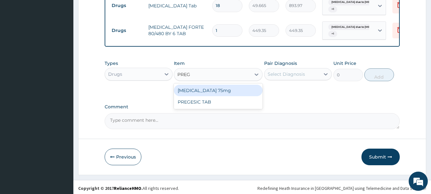
click at [219, 91] on div "[MEDICAL_DATA] 75mg" at bounding box center [218, 90] width 89 height 11
type input "295.625"
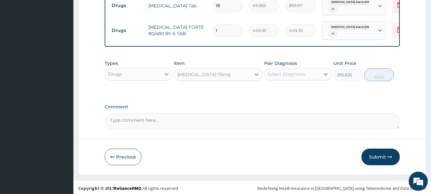
drag, startPoint x: 308, startPoint y: 73, endPoint x: 308, endPoint y: 79, distance: 5.4
click at [308, 76] on div "Select Diagnosis" at bounding box center [293, 74] width 56 height 10
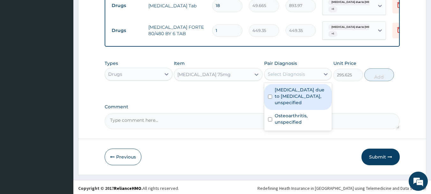
drag, startPoint x: 305, startPoint y: 93, endPoint x: 303, endPoint y: 120, distance: 27.2
click at [303, 95] on label "[MEDICAL_DATA] due to [MEDICAL_DATA], unspecified" at bounding box center [302, 96] width 54 height 19
checkbox input "true"
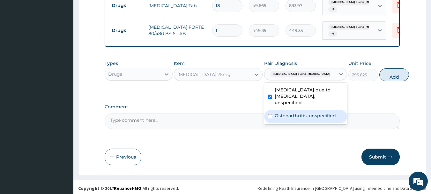
click at [301, 123] on div "Osteoarthritis, unspecified" at bounding box center [305, 116] width 83 height 13
checkbox input "true"
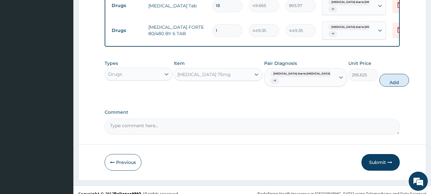
drag, startPoint x: 373, startPoint y: 80, endPoint x: 369, endPoint y: 83, distance: 4.7
click at [380, 80] on button "Add" at bounding box center [395, 80] width 30 height 13
type input "0"
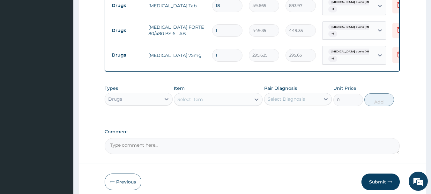
type input "0.00"
type input "5"
type input "1478.13"
type input "5"
click at [192, 96] on div "Select Item" at bounding box center [191, 99] width 26 height 6
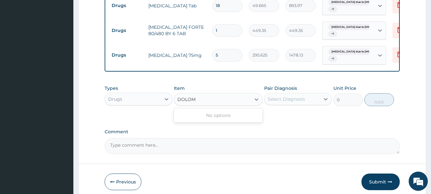
type input "DOLO"
click at [226, 112] on div "DOLO-META B" at bounding box center [218, 115] width 89 height 11
type input "47.3"
click at [306, 95] on div "Select Diagnosis" at bounding box center [293, 99] width 56 height 10
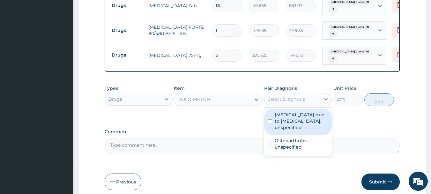
drag, startPoint x: 303, startPoint y: 111, endPoint x: 305, endPoint y: 119, distance: 8.5
click at [304, 116] on label "[MEDICAL_DATA] due to [MEDICAL_DATA], unspecified" at bounding box center [302, 120] width 54 height 19
checkbox input "true"
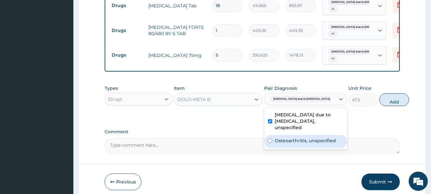
click at [310, 140] on label "Osteoarthritis, unspecified" at bounding box center [305, 140] width 61 height 6
checkbox input "true"
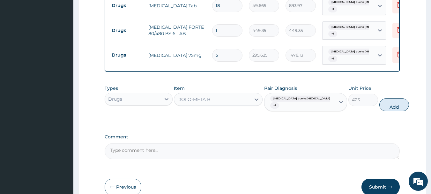
click at [380, 103] on button "Add" at bounding box center [395, 104] width 30 height 13
type input "0"
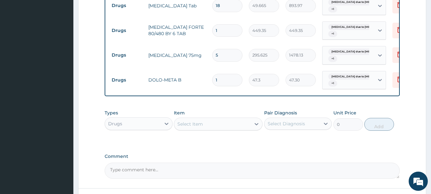
type input "0.00"
type input "7"
type input "331.10"
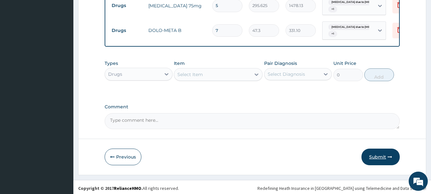
click at [385, 154] on button "Submit" at bounding box center [381, 157] width 38 height 17
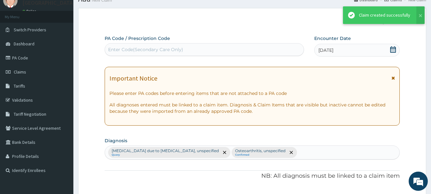
scroll to position [444, 0]
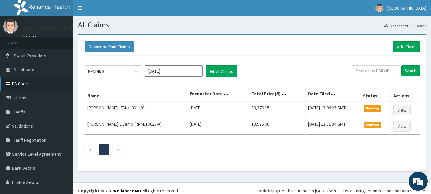
click at [27, 79] on link "PA Code" at bounding box center [36, 84] width 73 height 14
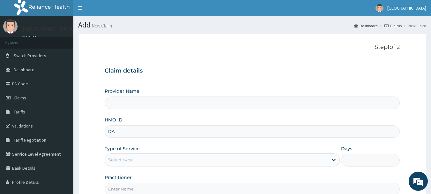
type input "DAL"
type input "[GEOGRAPHIC_DATA]"
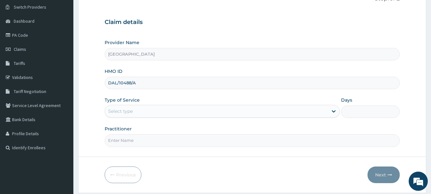
scroll to position [69, 0]
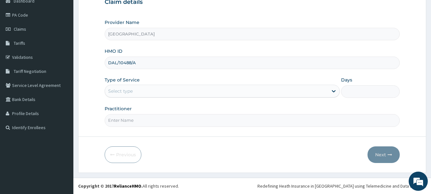
type input "DAL/10488/A"
click at [126, 94] on div "Select type" at bounding box center [120, 91] width 25 height 6
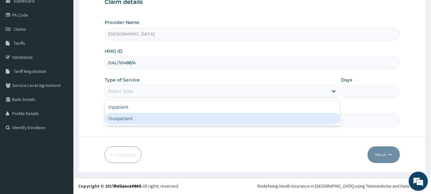
click at [121, 117] on div "Outpatient" at bounding box center [222, 118] width 235 height 11
type input "1"
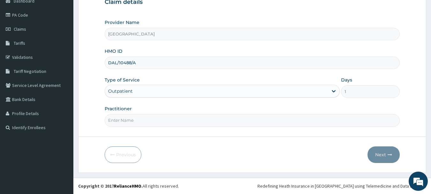
click at [121, 119] on input "Practitioner" at bounding box center [253, 120] width 296 height 12
type input "[PERSON_NAME]"
click at [378, 160] on button "Next" at bounding box center [384, 154] width 32 height 17
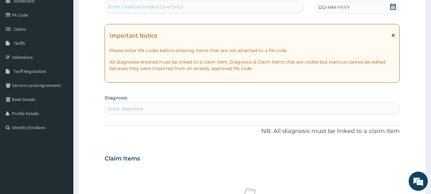
click at [352, 7] on div "DD-MM-YYYY" at bounding box center [358, 7] width 86 height 13
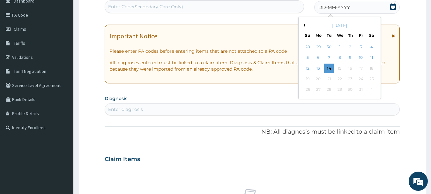
click at [318, 71] on div "13" at bounding box center [319, 69] width 10 height 10
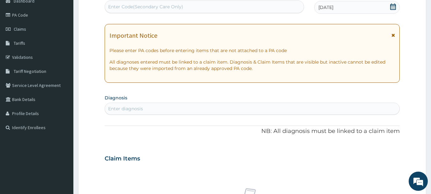
click at [256, 109] on div "Enter diagnosis" at bounding box center [252, 108] width 295 height 10
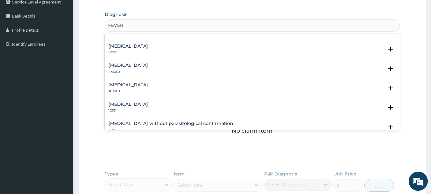
scroll to position [38, 0]
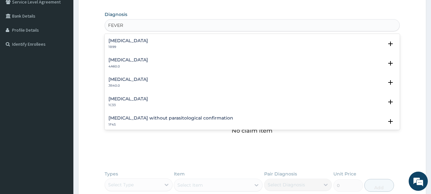
type input "FEVER"
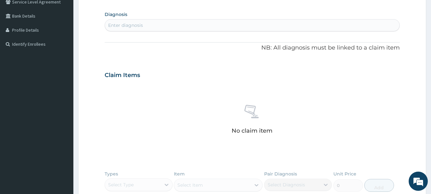
click at [400, 131] on div "No claim item" at bounding box center [253, 120] width 296 height 73
click at [313, 26] on div "Enter diagnosis" at bounding box center [252, 25] width 295 height 10
type input "FEVER"
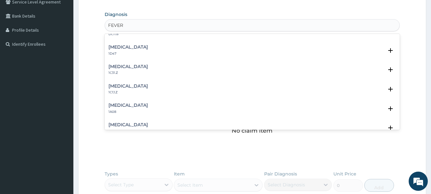
scroll to position [251, 0]
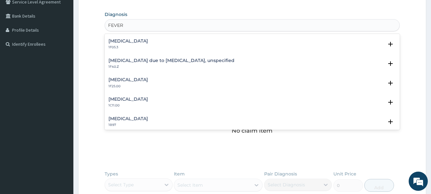
click at [199, 61] on h4 "[MEDICAL_DATA] due to [MEDICAL_DATA], unspecified" at bounding box center [172, 60] width 126 height 5
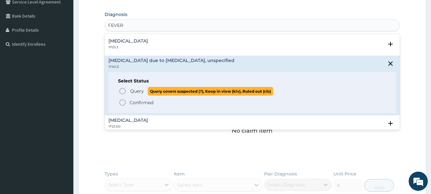
click at [126, 91] on span "Query Query covers suspected (?), Keep in view (kiv), Ruled out (r/o)" at bounding box center [253, 91] width 268 height 9
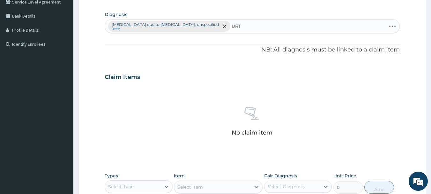
type input "URTI"
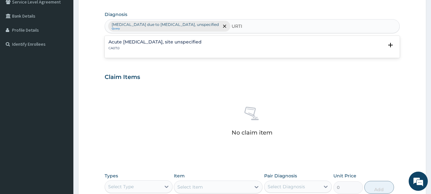
click at [180, 43] on h4 "Acute [MEDICAL_DATA], site unspecified" at bounding box center [155, 42] width 93 height 5
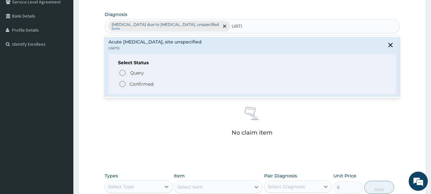
click at [122, 83] on icon "status option filled" at bounding box center [123, 84] width 8 height 8
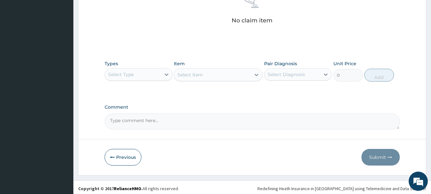
scroll to position [267, 0]
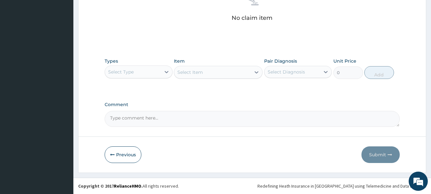
click at [153, 76] on div "Select Type" at bounding box center [133, 72] width 56 height 10
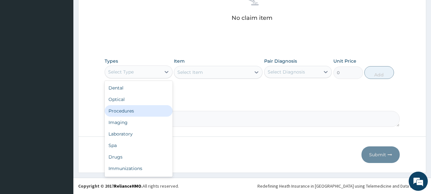
click at [137, 112] on div "Procedures" at bounding box center [139, 110] width 68 height 11
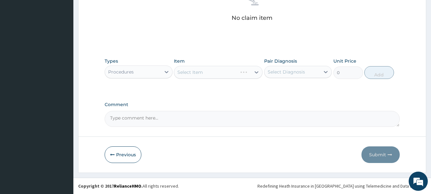
click at [213, 77] on div "Select Item" at bounding box center [218, 72] width 89 height 13
click at [240, 72] on div "Select Item" at bounding box center [212, 72] width 77 height 10
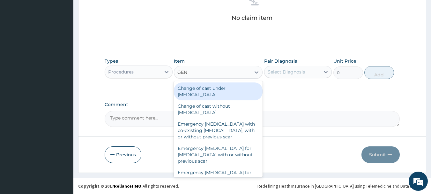
type input "GENE"
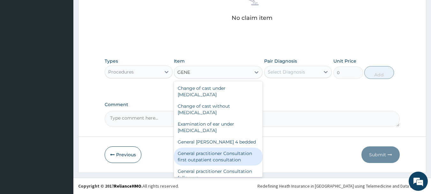
click at [241, 160] on div "General practitioner Consultation first outpatient consultation" at bounding box center [218, 157] width 89 height 18
type input "3547.5"
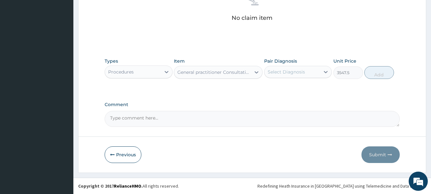
drag, startPoint x: 313, startPoint y: 68, endPoint x: 312, endPoint y: 75, distance: 7.1
click at [313, 69] on div "Select Diagnosis" at bounding box center [293, 72] width 56 height 10
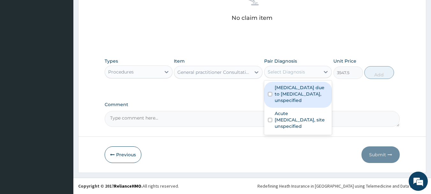
drag, startPoint x: 302, startPoint y: 92, endPoint x: 303, endPoint y: 112, distance: 20.5
click at [301, 94] on label "Malaria due to Plasmodium falciparum, unspecified" at bounding box center [302, 93] width 54 height 19
checkbox input "true"
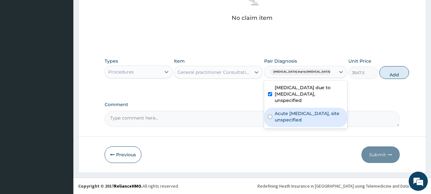
drag, startPoint x: 302, startPoint y: 119, endPoint x: 365, endPoint y: 87, distance: 70.3
click at [302, 120] on label "Acute upper respiratory infection, site unspecified" at bounding box center [309, 116] width 69 height 13
checkbox input "true"
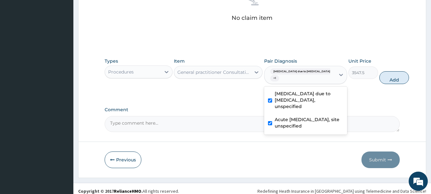
click at [380, 79] on button "Add" at bounding box center [395, 77] width 30 height 13
type input "0"
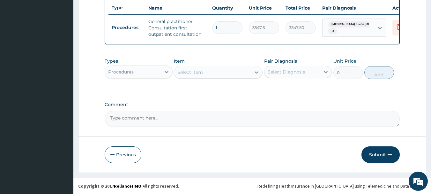
scroll to position [245, 0]
click at [187, 73] on div "Select Item" at bounding box center [191, 72] width 26 height 6
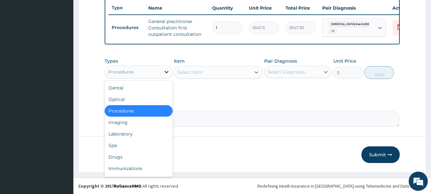
click at [165, 74] on icon at bounding box center [167, 72] width 6 height 6
click at [121, 158] on div "Drugs" at bounding box center [139, 156] width 68 height 11
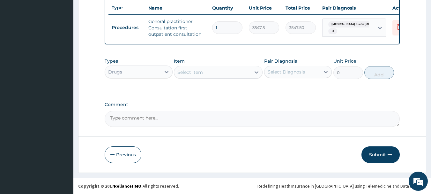
click at [211, 67] on div "Select Item" at bounding box center [212, 72] width 77 height 10
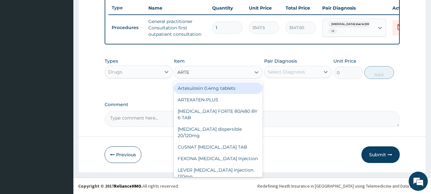
type input "ARTEM"
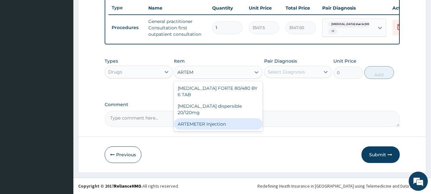
click at [223, 118] on div "ARTEMETER Injection" at bounding box center [218, 123] width 89 height 11
type input "946"
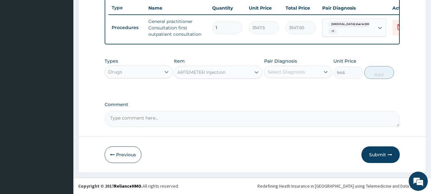
click at [297, 72] on div "Select Diagnosis" at bounding box center [286, 72] width 37 height 6
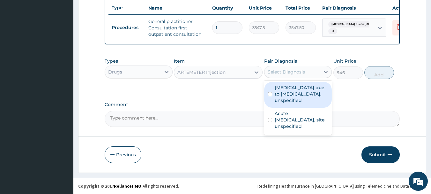
drag, startPoint x: 299, startPoint y: 86, endPoint x: 300, endPoint y: 96, distance: 9.9
click at [299, 91] on label "[MEDICAL_DATA] due to [MEDICAL_DATA], unspecified" at bounding box center [302, 93] width 54 height 19
checkbox input "true"
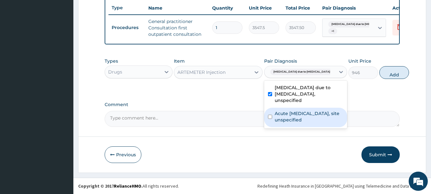
drag, startPoint x: 300, startPoint y: 119, endPoint x: 304, endPoint y: 118, distance: 4.4
click at [300, 120] on label "Acute upper respiratory infection, site unspecified" at bounding box center [309, 116] width 69 height 13
checkbox input "true"
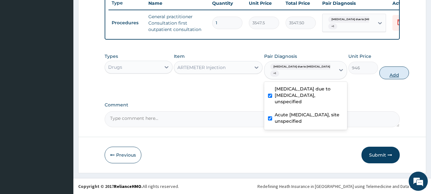
click at [381, 79] on button "Add" at bounding box center [395, 72] width 30 height 13
type input "0"
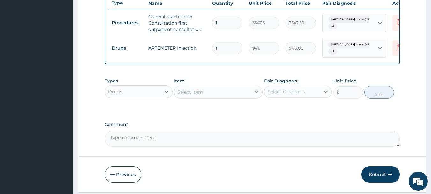
type input "0.00"
type input "3"
type input "2838.00"
type input "3"
click at [235, 95] on div "Select Item" at bounding box center [212, 92] width 77 height 10
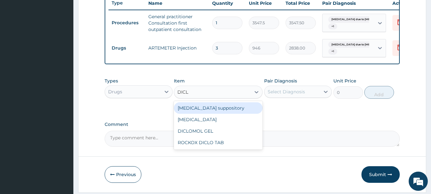
type input "DICLO"
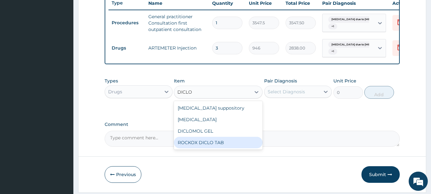
click at [228, 144] on div "ROCKOX DICLO TAB" at bounding box center [218, 142] width 89 height 11
type input "82.775"
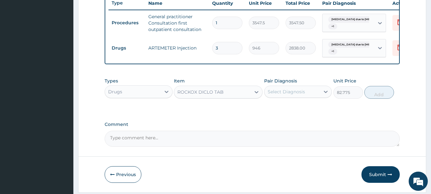
click at [303, 95] on div "Select Diagnosis" at bounding box center [286, 91] width 37 height 6
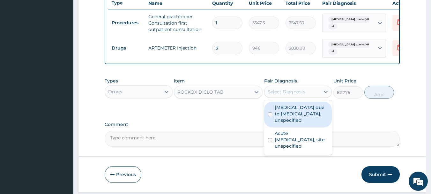
drag, startPoint x: 295, startPoint y: 116, endPoint x: 296, endPoint y: 139, distance: 23.0
click at [295, 121] on label "[MEDICAL_DATA] due to [MEDICAL_DATA], unspecified" at bounding box center [302, 113] width 54 height 19
checkbox input "true"
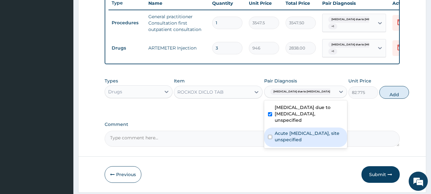
click at [295, 143] on label "Acute upper respiratory infection, site unspecified" at bounding box center [309, 136] width 69 height 13
checkbox input "true"
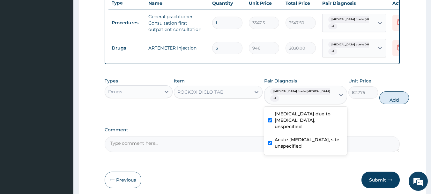
click at [380, 102] on button "Add" at bounding box center [395, 97] width 30 height 13
type input "0"
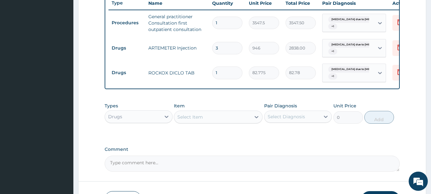
type input "10"
type input "827.75"
type input "10"
click at [230, 119] on div "Select Item" at bounding box center [212, 117] width 77 height 10
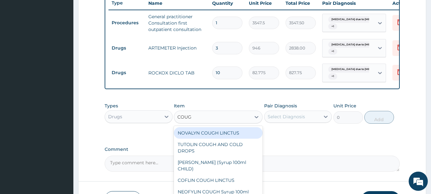
type input "COUGH"
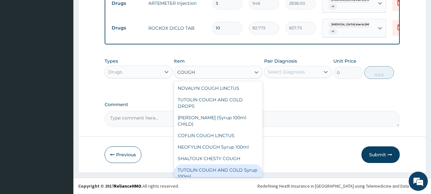
scroll to position [84, 0]
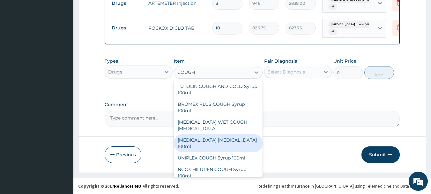
click at [214, 135] on div "[MEDICAL_DATA] [MEDICAL_DATA] 100ml" at bounding box center [218, 143] width 89 height 18
type input "1773.75"
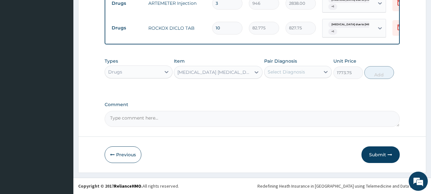
click at [312, 68] on div "Select Diagnosis" at bounding box center [293, 72] width 56 height 10
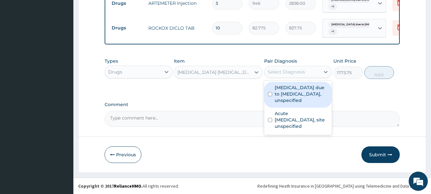
drag, startPoint x: 304, startPoint y: 90, endPoint x: 301, endPoint y: 95, distance: 5.7
click at [303, 91] on label "[MEDICAL_DATA] due to [MEDICAL_DATA], unspecified" at bounding box center [302, 93] width 54 height 19
checkbox input "true"
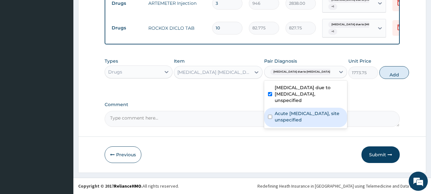
drag, startPoint x: 302, startPoint y: 119, endPoint x: 320, endPoint y: 111, distance: 19.7
click at [303, 120] on label "Acute upper respiratory infection, site unspecified" at bounding box center [309, 116] width 69 height 13
checkbox input "true"
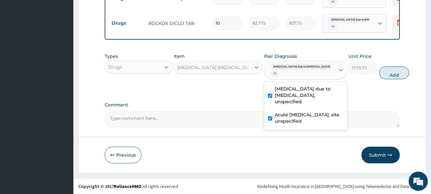
click at [386, 76] on button "Add" at bounding box center [395, 72] width 30 height 13
type input "0"
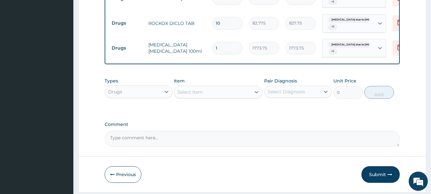
click at [198, 95] on div "Select Item" at bounding box center [191, 92] width 26 height 6
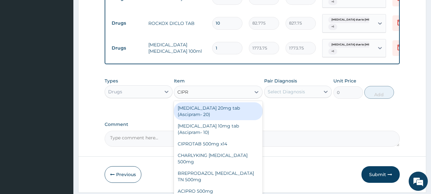
type input "CIPRO"
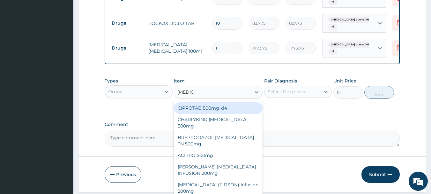
click at [221, 112] on div "CIPROTAB 500mg x14" at bounding box center [218, 107] width 89 height 11
type input "319.275"
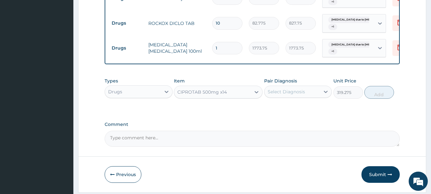
click at [294, 95] on div "Select Diagnosis" at bounding box center [286, 91] width 37 height 6
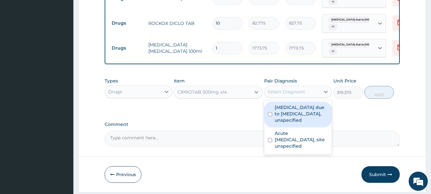
click at [291, 118] on label "Malaria due to Plasmodium falciparum, unspecified" at bounding box center [302, 113] width 54 height 19
checkbox input "true"
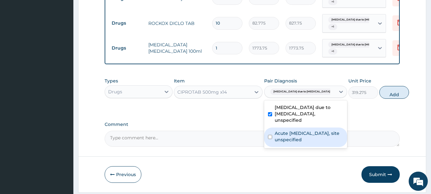
drag, startPoint x: 300, startPoint y: 149, endPoint x: 309, endPoint y: 141, distance: 11.8
click at [300, 143] on label "Acute upper respiratory infection, site unspecified" at bounding box center [309, 136] width 69 height 13
checkbox input "true"
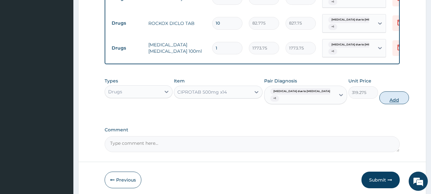
click at [381, 103] on button "Add" at bounding box center [395, 97] width 30 height 13
type input "0"
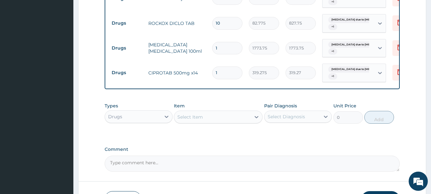
type input "10"
type input "3192.75"
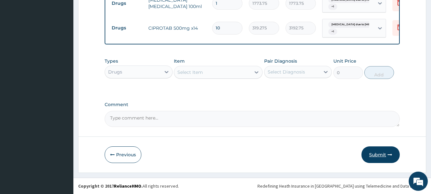
type input "10"
drag, startPoint x: 385, startPoint y: 157, endPoint x: 384, endPoint y: 154, distance: 3.2
click at [385, 157] on button "Submit" at bounding box center [381, 154] width 38 height 17
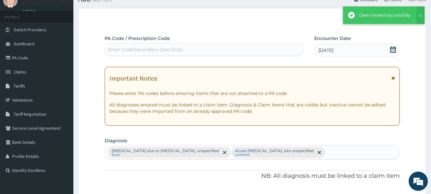
scroll to position [344, 0]
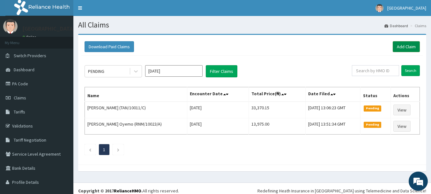
click at [407, 47] on link "Add Claim" at bounding box center [406, 46] width 27 height 11
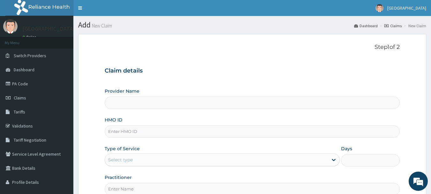
type input "[GEOGRAPHIC_DATA]"
drag, startPoint x: 189, startPoint y: 136, endPoint x: 186, endPoint y: 130, distance: 6.9
click at [189, 136] on input "HMO ID" at bounding box center [253, 131] width 296 height 12
type input "BWI/10039/A"
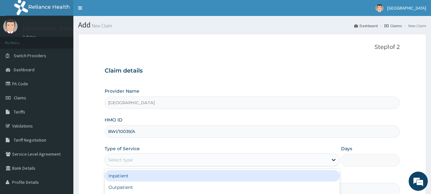
click at [152, 159] on div "Select type" at bounding box center [216, 160] width 223 height 10
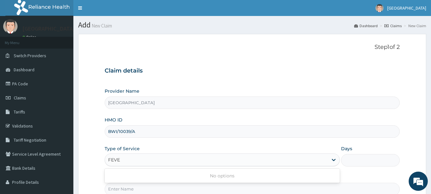
type input "FEVER"
click at [153, 157] on div "FEVER" at bounding box center [216, 160] width 223 height 10
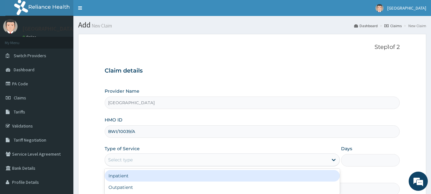
click at [153, 157] on div "Select type" at bounding box center [216, 160] width 223 height 10
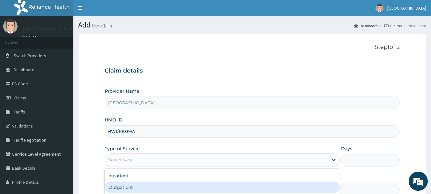
click at [140, 190] on div "Outpatient" at bounding box center [222, 186] width 235 height 11
type input "1"
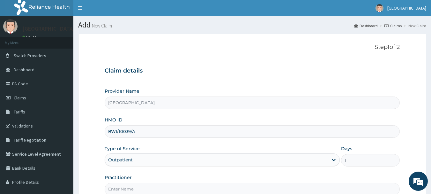
click at [140, 190] on input "Practitioner" at bounding box center [253, 189] width 296 height 12
type input "[PERSON_NAME]"
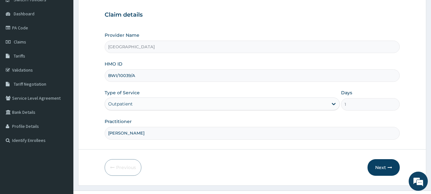
scroll to position [69, 0]
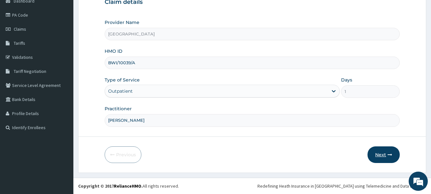
click at [383, 153] on button "Next" at bounding box center [384, 154] width 32 height 17
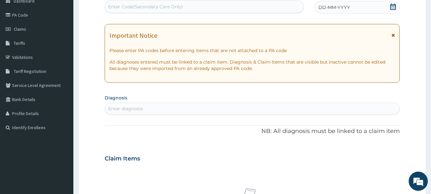
click at [335, 7] on span "DD-MM-YYYY" at bounding box center [335, 7] width 32 height 6
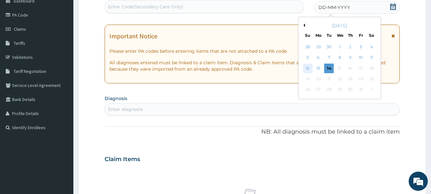
click at [309, 67] on div "12" at bounding box center [308, 69] width 10 height 10
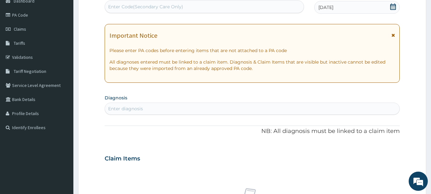
click at [198, 109] on div "Enter diagnosis" at bounding box center [252, 108] width 295 height 10
type input "FEVER"
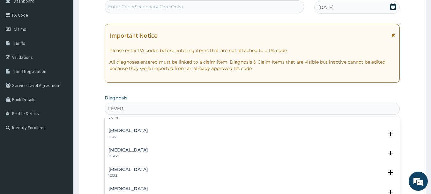
scroll to position [251, 0]
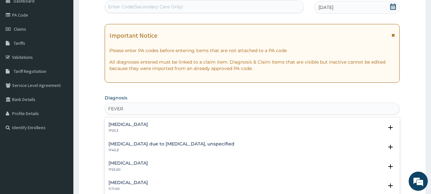
click at [210, 147] on div "Malaria due to Plasmodium falciparum, unspecified 1F40.Z" at bounding box center [172, 146] width 126 height 11
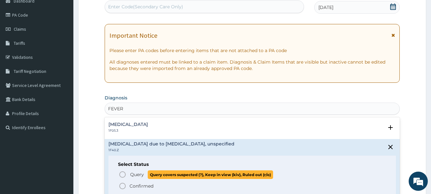
click at [121, 174] on icon "status option query" at bounding box center [123, 175] width 8 height 8
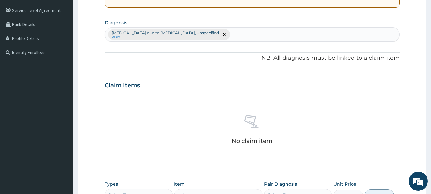
scroll to position [150, 0]
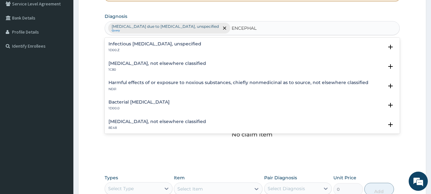
click at [400, 131] on div "Infectious encephalitis, unspecified 1D00.Z Select Status Query Query covers su…" at bounding box center [253, 86] width 296 height 96
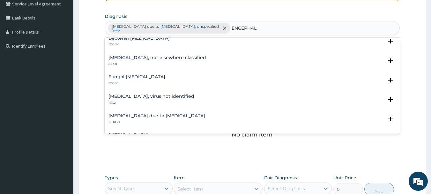
scroll to position [77, 0]
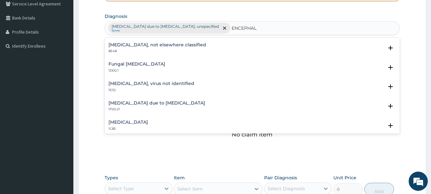
type input "ENCEPHAL"
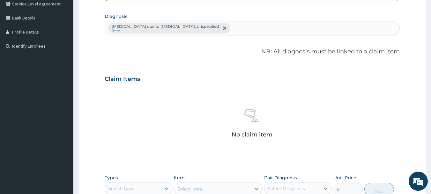
click at [398, 135] on div "No claim item" at bounding box center [253, 124] width 296 height 73
click at [285, 24] on div "Malaria due to Plasmodium falciparum, unspecified Query" at bounding box center [252, 27] width 295 height 13
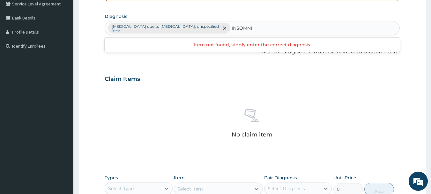
type input "INSOMNIA"
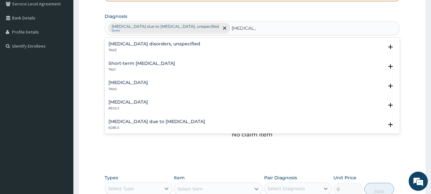
click at [150, 44] on h4 "Insomnia disorders, unspecified" at bounding box center [155, 44] width 92 height 5
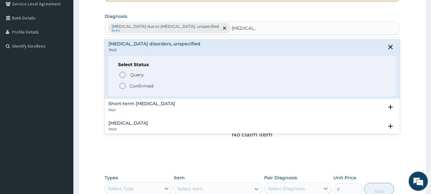
click at [122, 84] on icon "status option filled" at bounding box center [123, 86] width 8 height 8
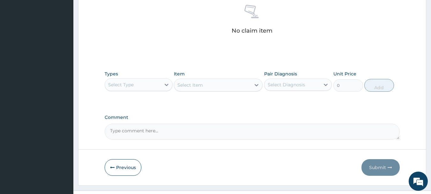
scroll to position [267, 0]
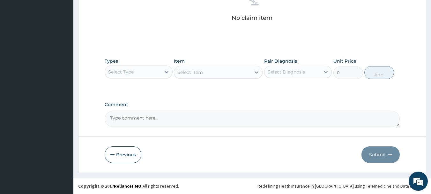
drag, startPoint x: 147, startPoint y: 72, endPoint x: 146, endPoint y: 80, distance: 8.0
click at [148, 72] on div "Select Type" at bounding box center [133, 72] width 56 height 10
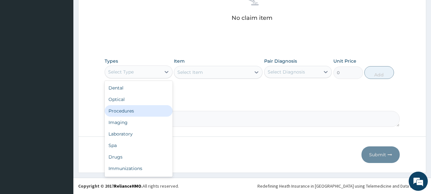
click at [145, 110] on div "Procedures" at bounding box center [139, 110] width 68 height 11
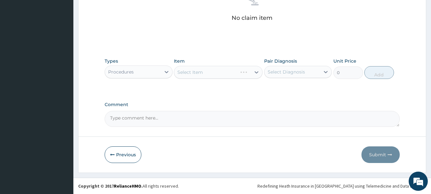
click at [222, 74] on div "Select Item" at bounding box center [205, 72] width 63 height 10
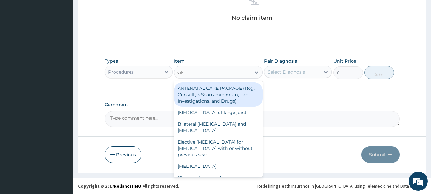
type input "GENE"
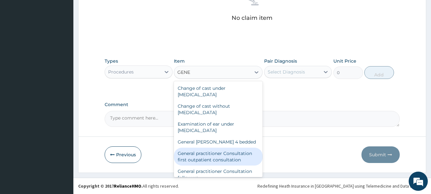
click at [234, 155] on div "General practitioner Consultation first outpatient consultation" at bounding box center [218, 157] width 89 height 18
type input "3547.5"
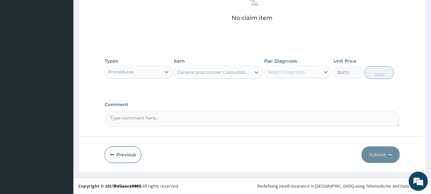
drag, startPoint x: 309, startPoint y: 70, endPoint x: 308, endPoint y: 74, distance: 3.6
click at [308, 72] on div "Select Diagnosis" at bounding box center [293, 72] width 56 height 10
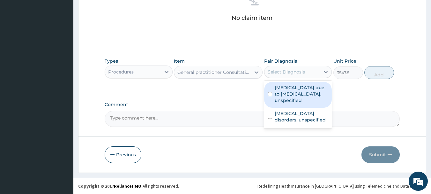
drag, startPoint x: 310, startPoint y: 95, endPoint x: 311, endPoint y: 118, distance: 22.7
click at [310, 99] on label "Malaria due to Plasmodium falciparum, unspecified" at bounding box center [302, 93] width 54 height 19
checkbox input "true"
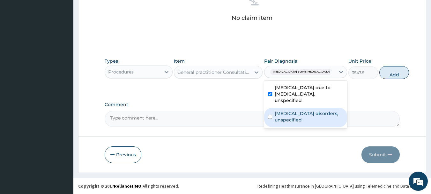
click at [311, 118] on label "Insomnia disorders, unspecified" at bounding box center [309, 116] width 69 height 13
checkbox input "true"
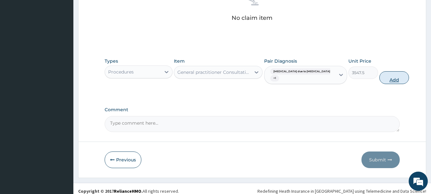
click at [380, 76] on button "Add" at bounding box center [395, 77] width 30 height 13
type input "0"
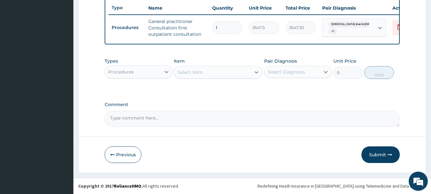
drag, startPoint x: 158, startPoint y: 69, endPoint x: 158, endPoint y: 78, distance: 9.3
click at [158, 69] on div "Procedures" at bounding box center [133, 72] width 56 height 10
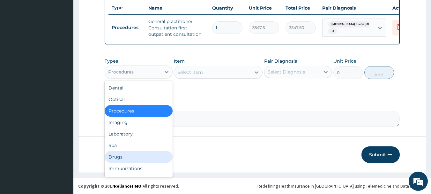
drag, startPoint x: 139, startPoint y: 157, endPoint x: 141, endPoint y: 154, distance: 3.9
click at [139, 156] on div "Drugs" at bounding box center [139, 156] width 68 height 11
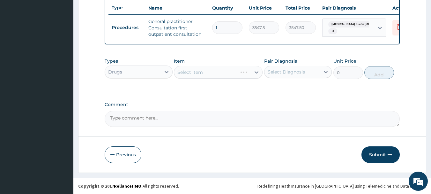
click at [228, 72] on div "Select Item" at bounding box center [218, 72] width 89 height 13
click at [228, 72] on div "Select Item" at bounding box center [212, 72] width 77 height 10
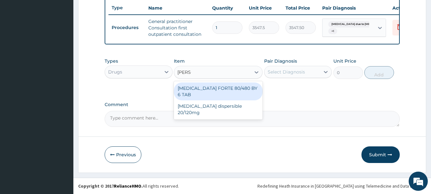
type input "COART"
click at [238, 87] on div "COARTEM FORTE 80/480 BY 6 TAB" at bounding box center [218, 91] width 89 height 18
type input "449.35"
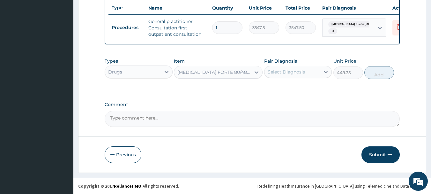
click at [290, 71] on div "Select Diagnosis" at bounding box center [286, 72] width 37 height 6
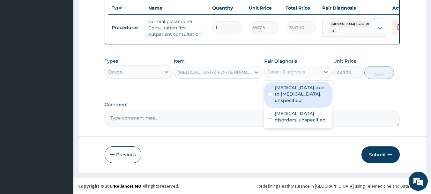
drag, startPoint x: 291, startPoint y: 87, endPoint x: 296, endPoint y: 108, distance: 21.7
click at [293, 94] on label "Malaria due to Plasmodium falciparum, unspecified" at bounding box center [302, 93] width 54 height 19
checkbox input "true"
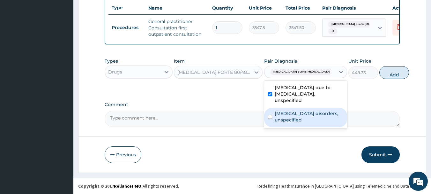
drag, startPoint x: 297, startPoint y: 113, endPoint x: 303, endPoint y: 106, distance: 9.5
click at [297, 115] on label "Insomnia disorders, unspecified" at bounding box center [309, 116] width 69 height 13
checkbox input "true"
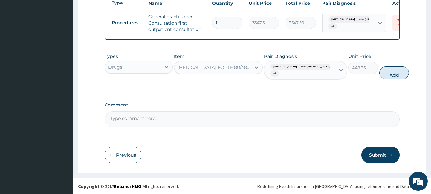
drag, startPoint x: 365, startPoint y: 78, endPoint x: 361, endPoint y: 82, distance: 5.2
click at [362, 82] on div "Types Drugs Item COARTEM FORTE 80/480 BY 6 TAB Pair Diagnosis Malaria due to Pl…" at bounding box center [253, 66] width 296 height 33
click at [219, 80] on div "Item COARTEM FORTE 80/480 BY 6 TAB" at bounding box center [218, 66] width 89 height 27
click at [380, 79] on button "Add" at bounding box center [395, 72] width 30 height 13
type input "0"
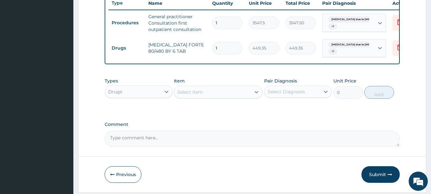
click at [215, 97] on div "Select Item" at bounding box center [212, 92] width 77 height 10
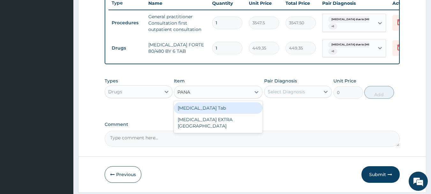
type input "PANAD"
drag, startPoint x: 247, startPoint y: 112, endPoint x: 253, endPoint y: 109, distance: 6.9
click at [247, 112] on div "PANADOL Tab" at bounding box center [218, 107] width 89 height 11
type input "49.665"
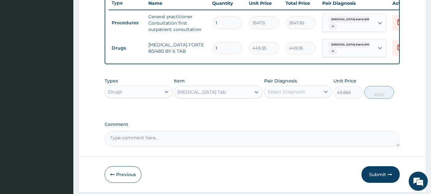
click at [288, 95] on div "Select Diagnosis" at bounding box center [286, 91] width 37 height 6
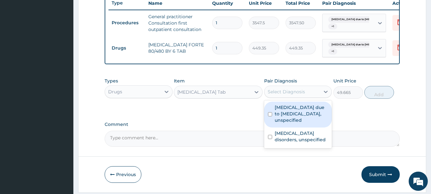
click at [281, 120] on label "Malaria due to Plasmodium falciparum, unspecified" at bounding box center [302, 113] width 54 height 19
checkbox input "true"
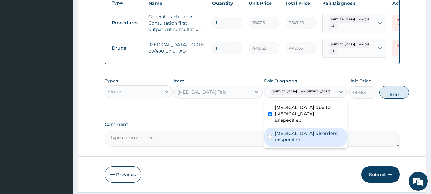
click at [293, 143] on label "Insomnia disorders, unspecified" at bounding box center [309, 136] width 69 height 13
checkbox input "true"
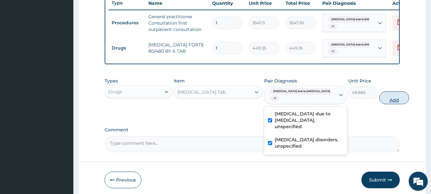
click at [380, 101] on button "Add" at bounding box center [395, 97] width 30 height 13
type input "0"
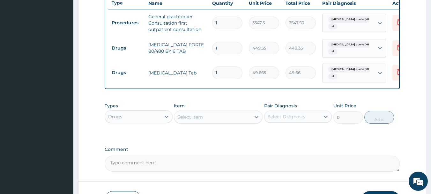
type input "18"
type input "893.97"
type input "18"
click at [232, 50] on input "1" at bounding box center [227, 48] width 30 height 12
type input "0.00"
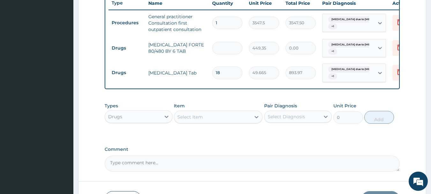
type input "6"
type input "2696.10"
type input "6"
click at [208, 119] on div "Select Item" at bounding box center [212, 117] width 77 height 10
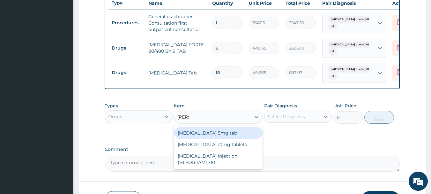
type input "DIAZE"
click at [241, 136] on div "Diazepam 5mg tab" at bounding box center [218, 132] width 89 height 11
type input "23.65"
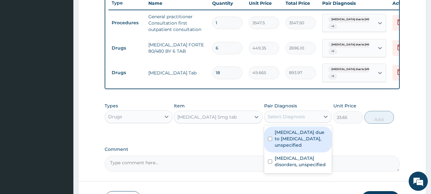
click at [288, 118] on div "Select Diagnosis" at bounding box center [293, 116] width 56 height 10
click at [286, 147] on label "Malaria due to Plasmodium falciparum, unspecified" at bounding box center [302, 138] width 54 height 19
checkbox input "true"
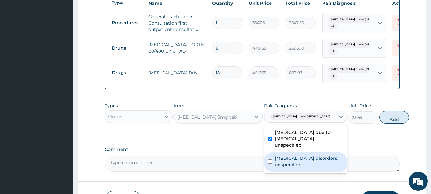
click at [287, 168] on label "Insomnia disorders, unspecified" at bounding box center [309, 161] width 69 height 13
checkbox input "true"
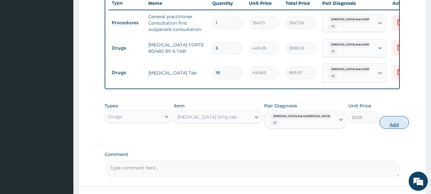
click at [380, 128] on button "Add" at bounding box center [395, 122] width 30 height 13
type input "0"
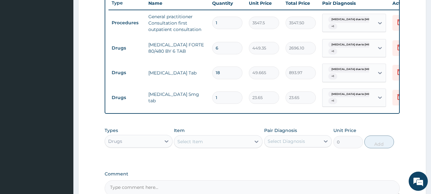
type input "0.00"
type input "5"
type input "118.25"
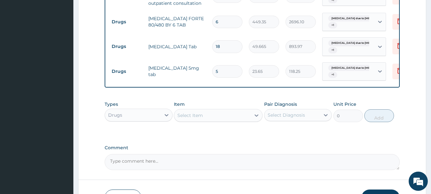
scroll to position [319, 0]
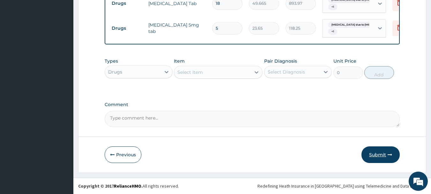
type input "5"
drag, startPoint x: 378, startPoint y: 153, endPoint x: 382, endPoint y: 152, distance: 3.9
click at [379, 153] on button "Submit" at bounding box center [381, 154] width 38 height 17
